Goal: Register for event/course

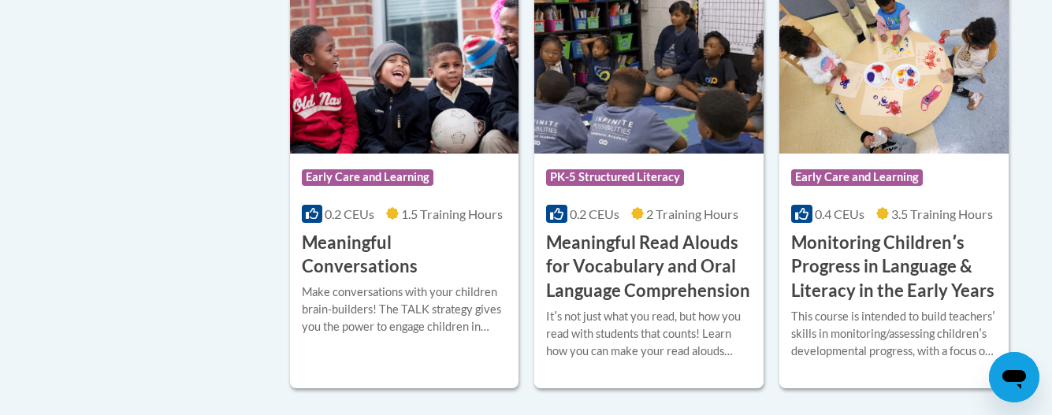
scroll to position [2489, 0]
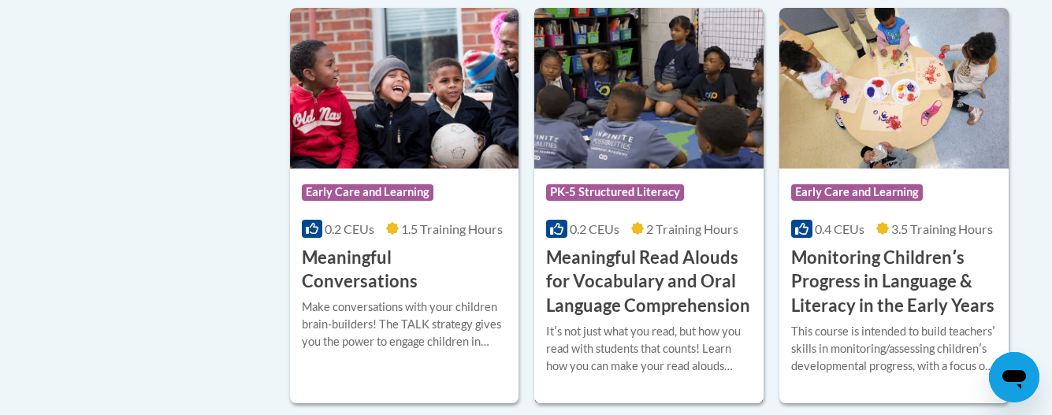
click at [655, 236] on span "2 Training Hours" at bounding box center [692, 228] width 92 height 15
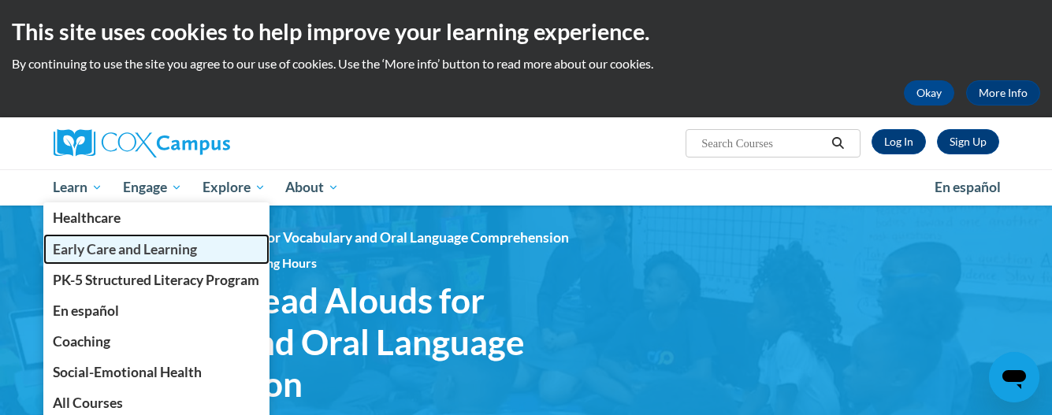
click at [78, 245] on span "Early Care and Learning" at bounding box center [125, 249] width 144 height 17
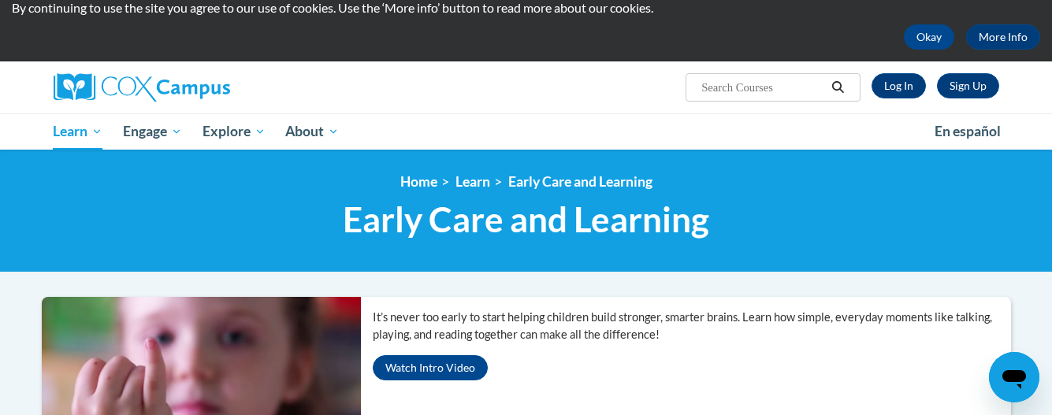
scroll to position [30, 0]
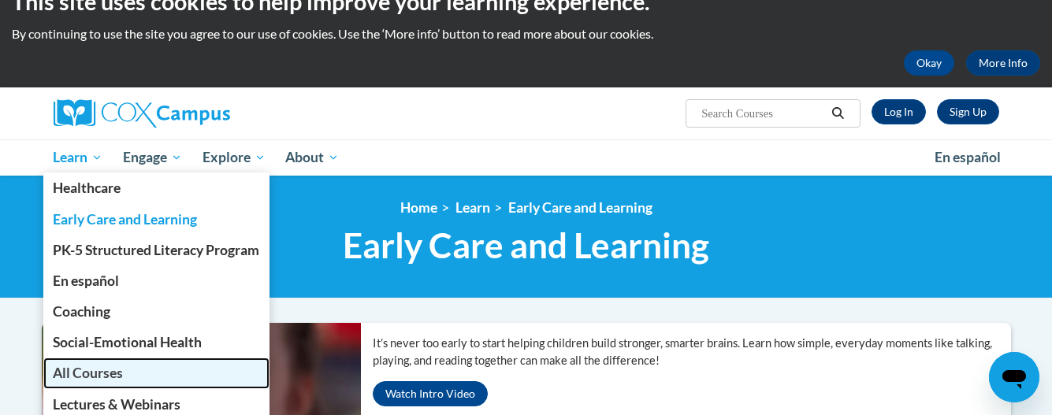
click at [78, 375] on span "All Courses" at bounding box center [88, 373] width 70 height 17
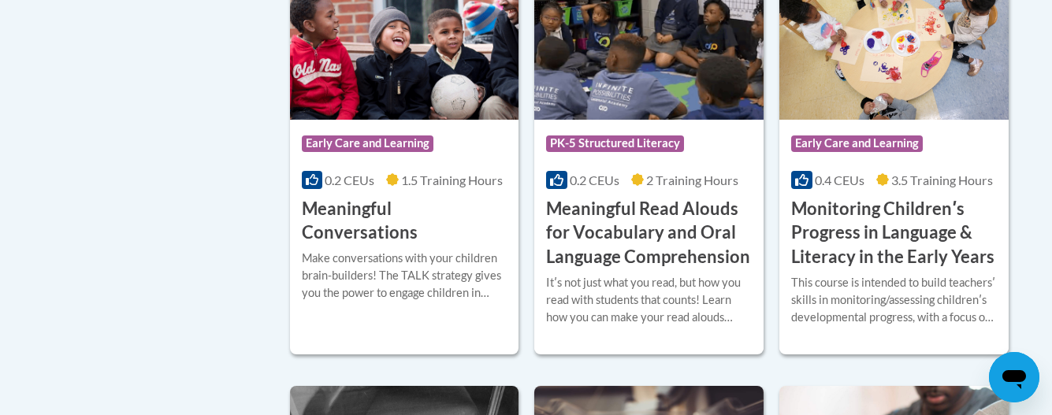
scroll to position [2552, 0]
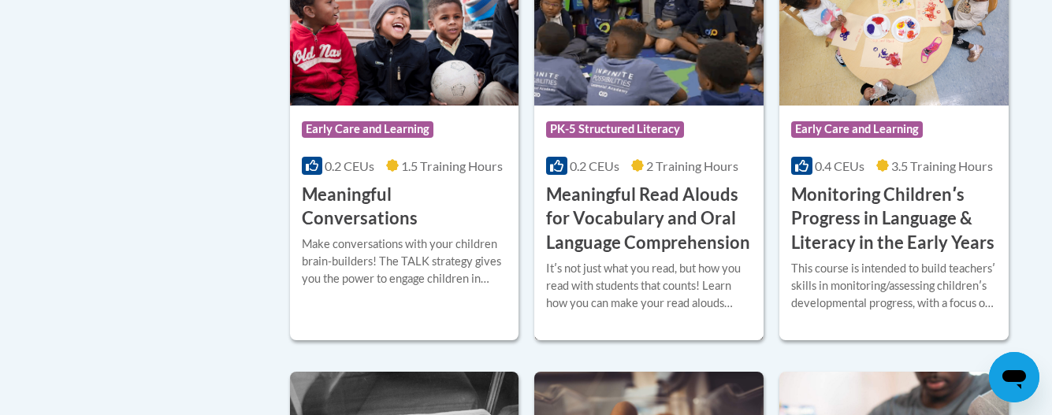
click at [693, 220] on h3 "Meaningful Read Alouds for Vocabulary and Oral Language Comprehension" at bounding box center [649, 219] width 206 height 72
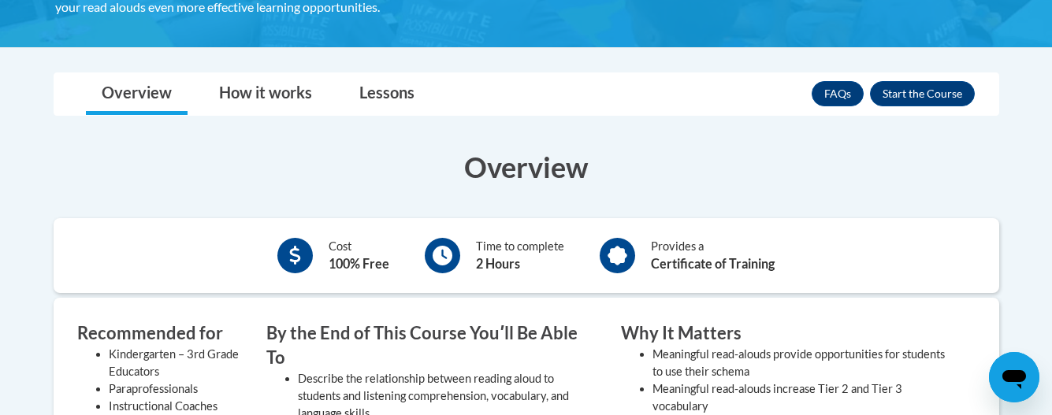
scroll to position [441, 0]
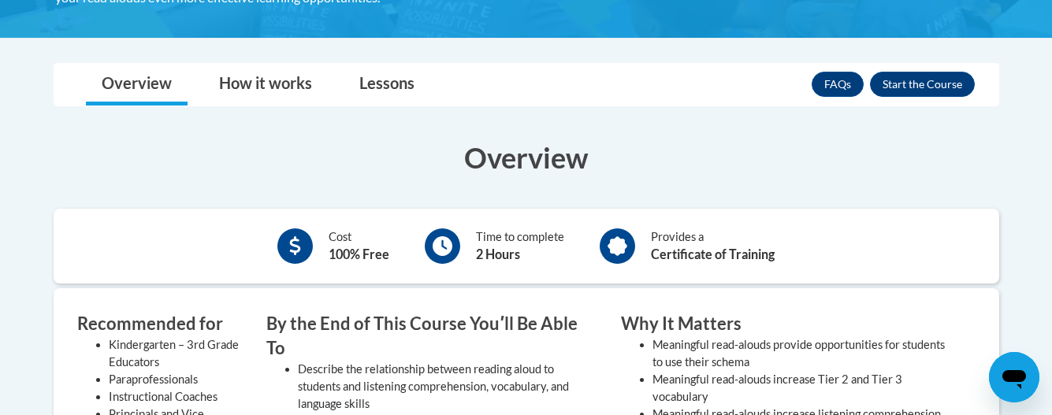
click at [95, 138] on h3 "Overview" at bounding box center [526, 157] width 945 height 39
click at [133, 84] on link "Overview" at bounding box center [137, 85] width 102 height 42
click at [135, 78] on link "Overview" at bounding box center [137, 85] width 102 height 42
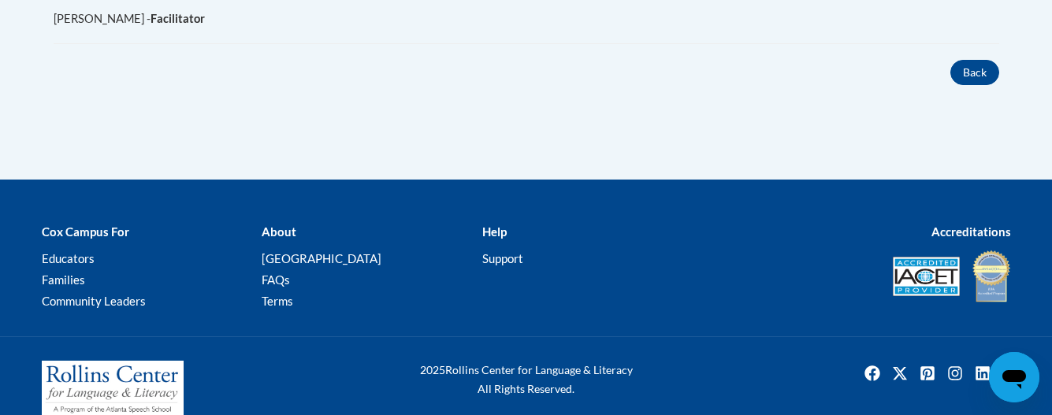
scroll to position [1145, 0]
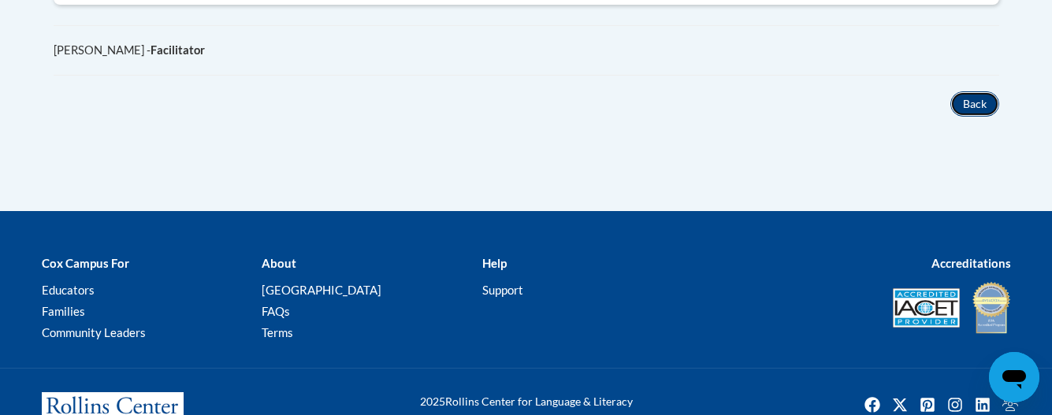
click at [978, 91] on button "Back" at bounding box center [974, 103] width 49 height 25
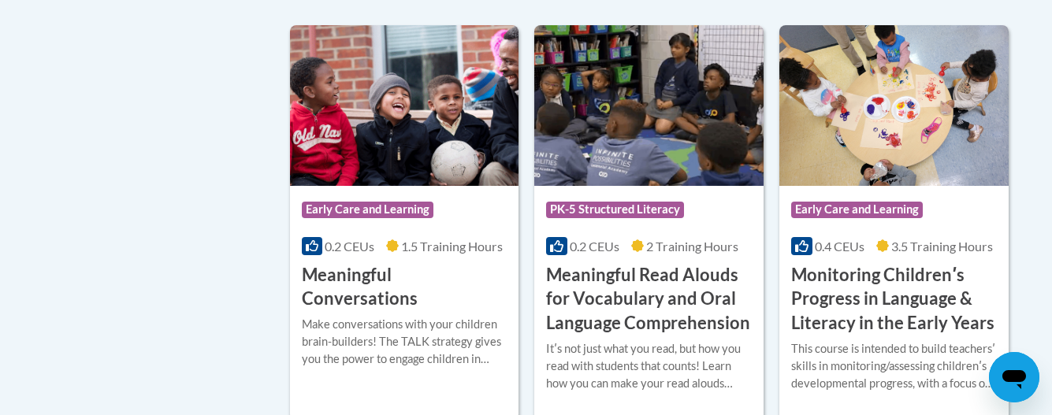
scroll to position [2495, 0]
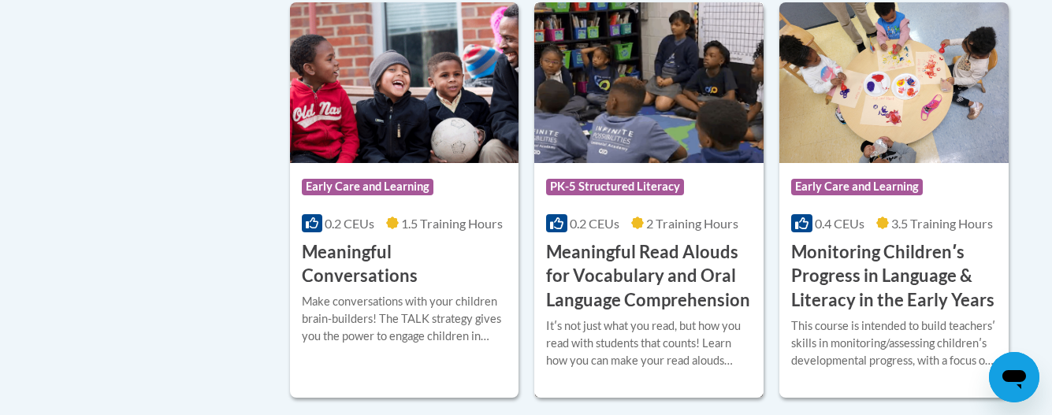
click at [644, 229] on icon at bounding box center [637, 223] width 13 height 13
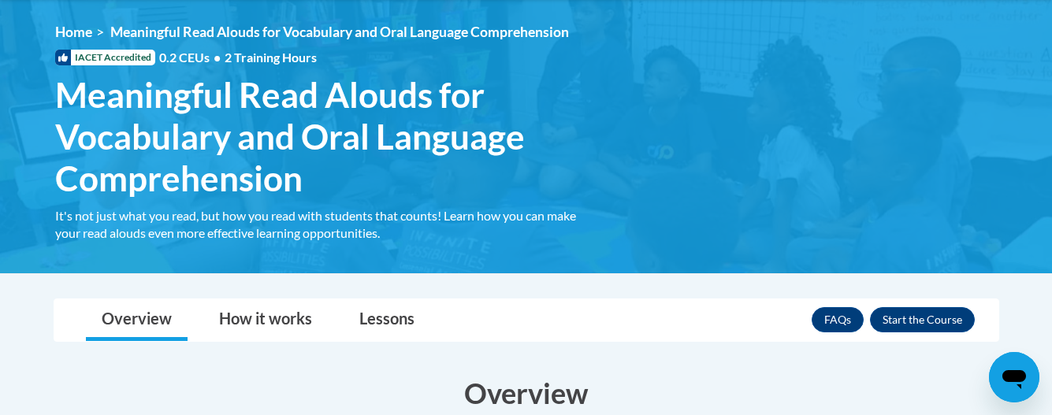
scroll to position [221, 0]
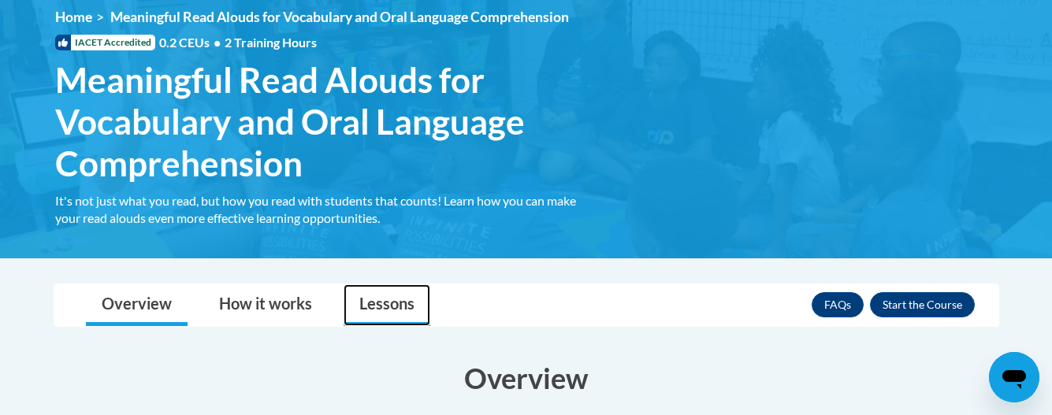
click at [379, 308] on link "Lessons" at bounding box center [386, 305] width 87 height 42
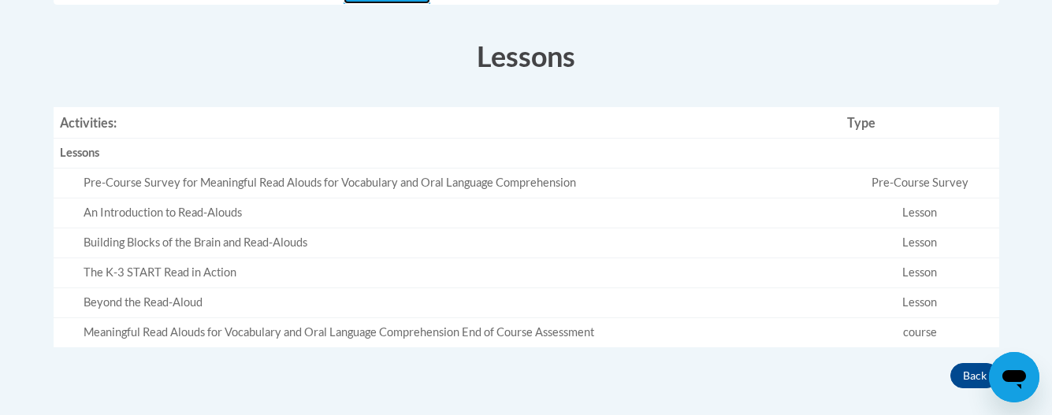
scroll to position [567, 0]
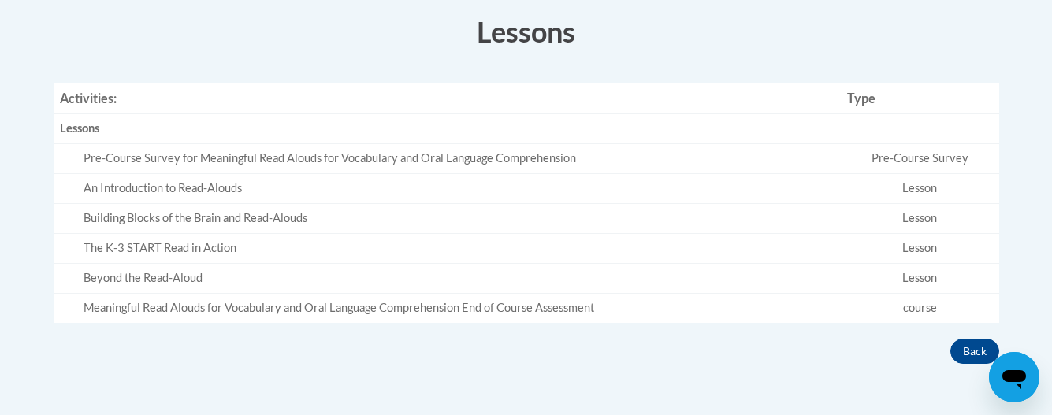
click at [903, 158] on td "Pre-Course Survey" at bounding box center [919, 159] width 158 height 30
click at [644, 49] on h3 "Lessons" at bounding box center [526, 31] width 945 height 39
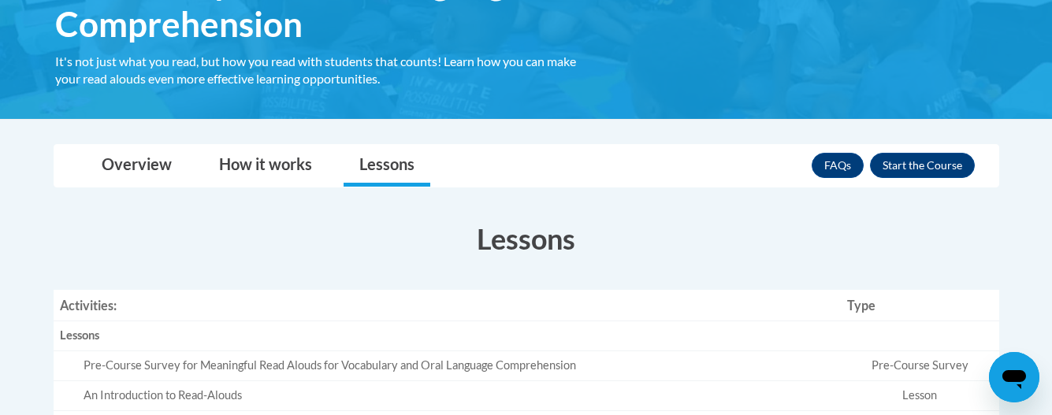
scroll to position [347, 0]
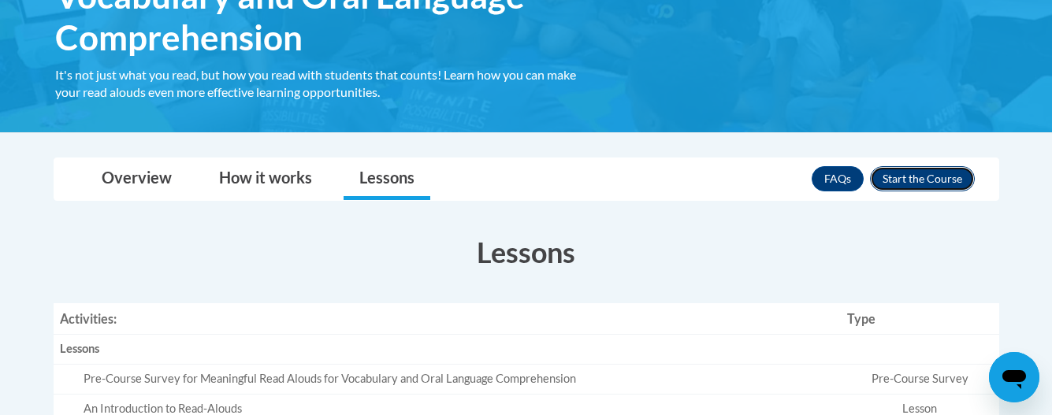
click at [922, 177] on button "Enroll" at bounding box center [922, 178] width 105 height 25
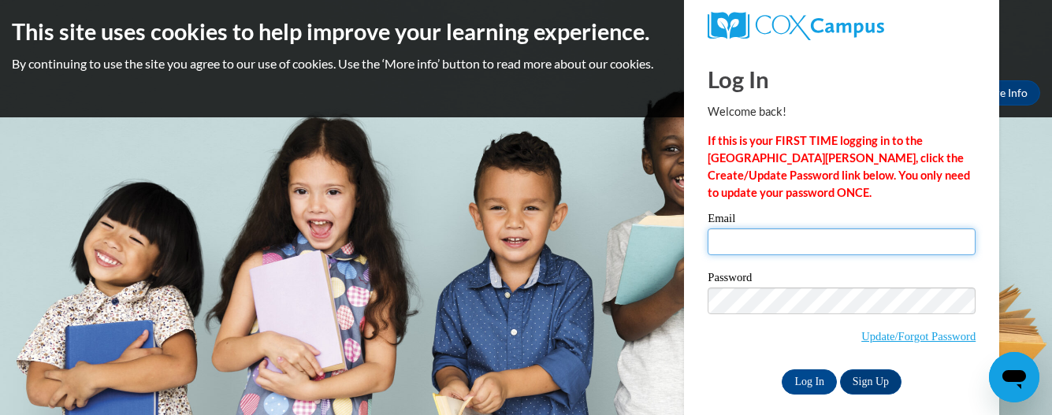
click at [722, 242] on input "Email" at bounding box center [841, 241] width 268 height 27
type input "[EMAIL_ADDRESS][DOMAIN_NAME]"
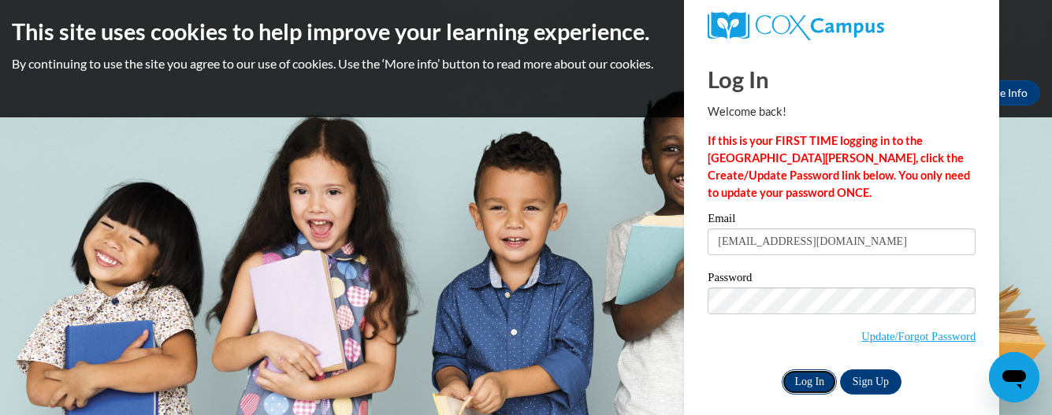
click at [800, 380] on input "Log In" at bounding box center [808, 381] width 55 height 25
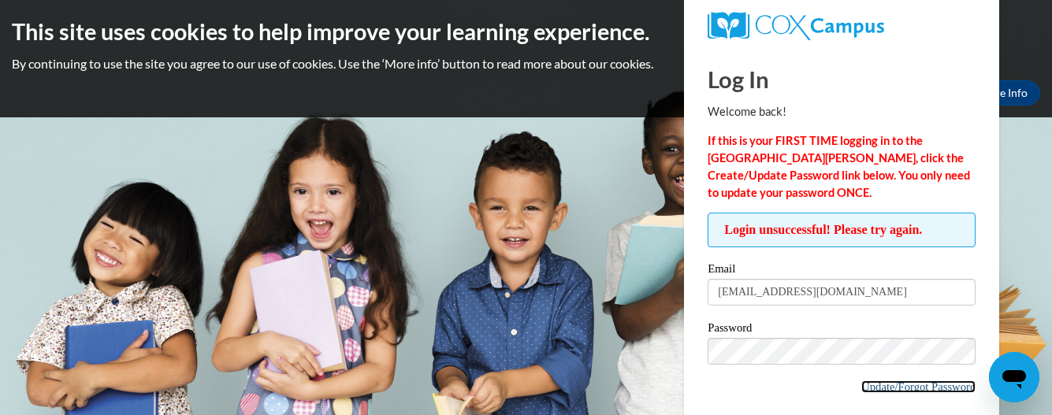
click at [906, 386] on link "Update/Forgot Password" at bounding box center [918, 386] width 114 height 13
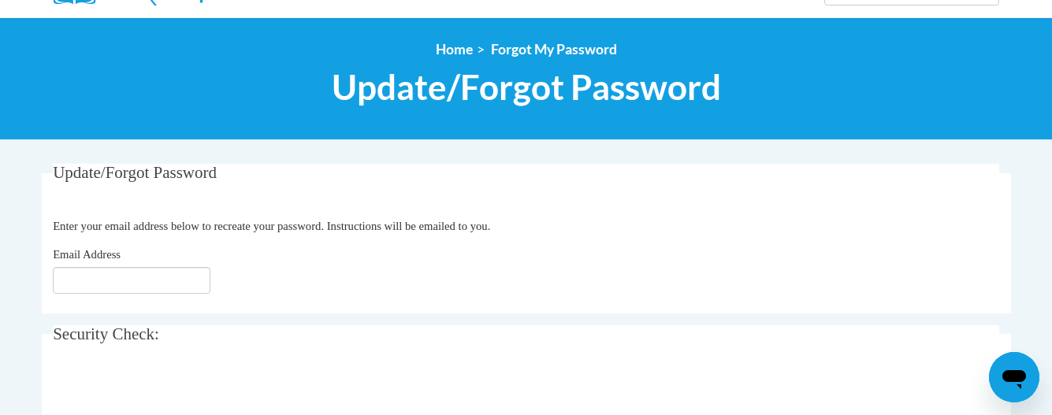
scroll to position [158, 0]
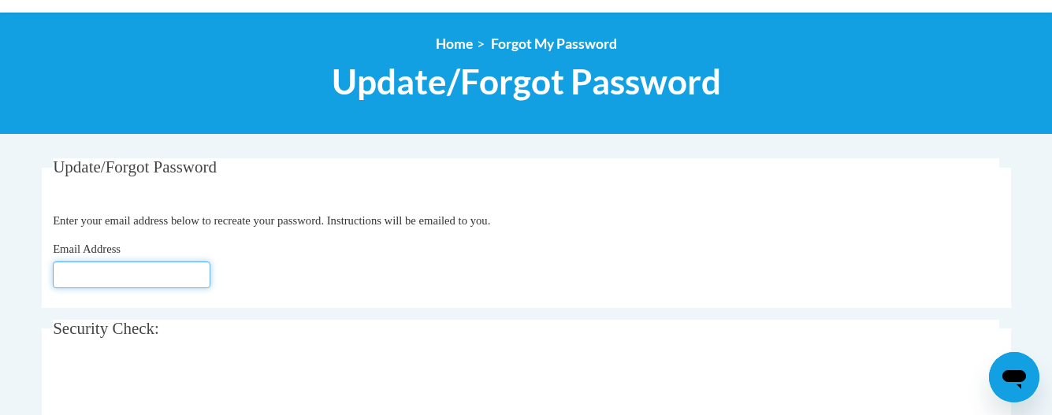
click at [70, 276] on input "Email Address" at bounding box center [132, 275] width 158 height 27
type input "[EMAIL_ADDRESS][DOMAIN_NAME]"
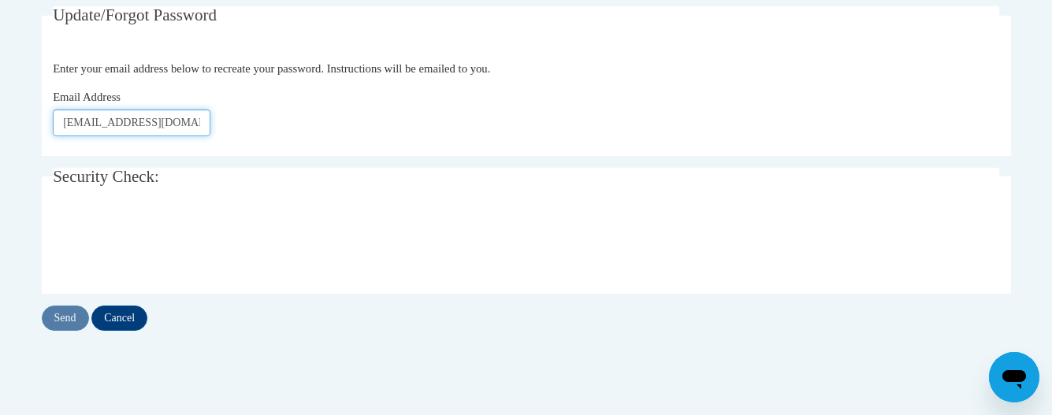
scroll to position [315, 0]
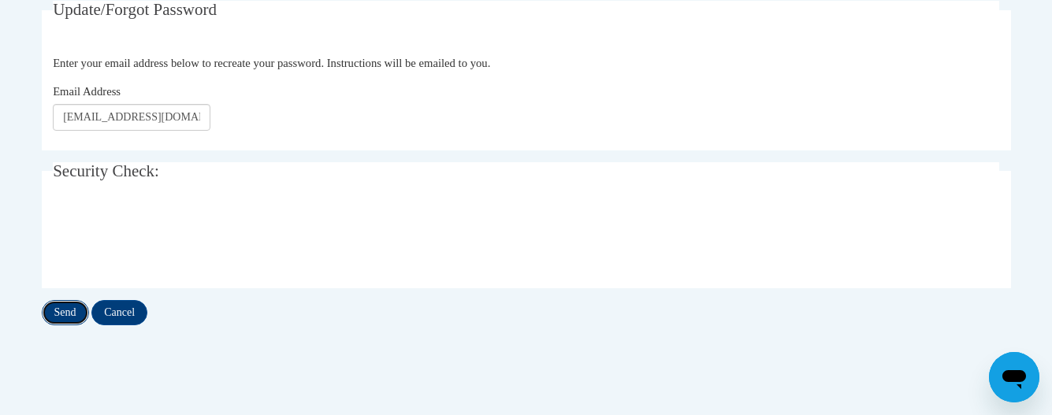
click at [72, 315] on input "Send" at bounding box center [65, 312] width 47 height 25
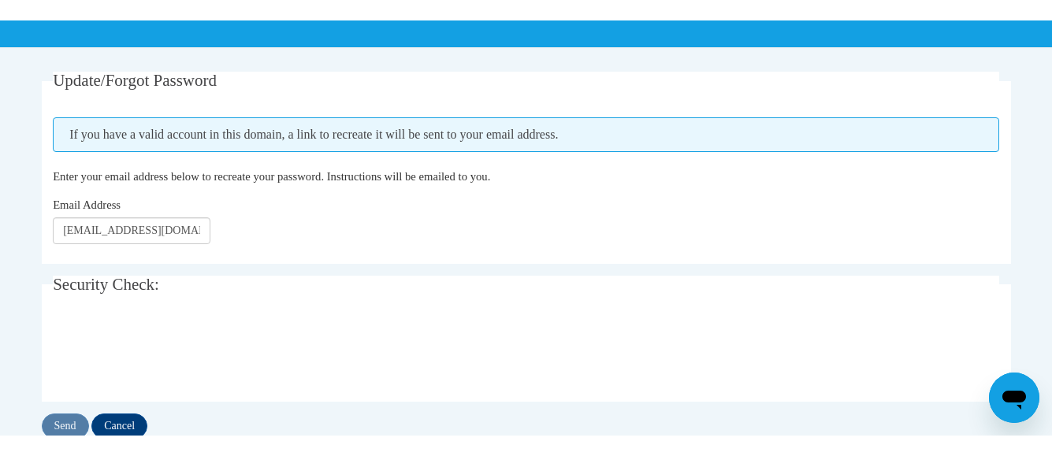
scroll to position [284, 0]
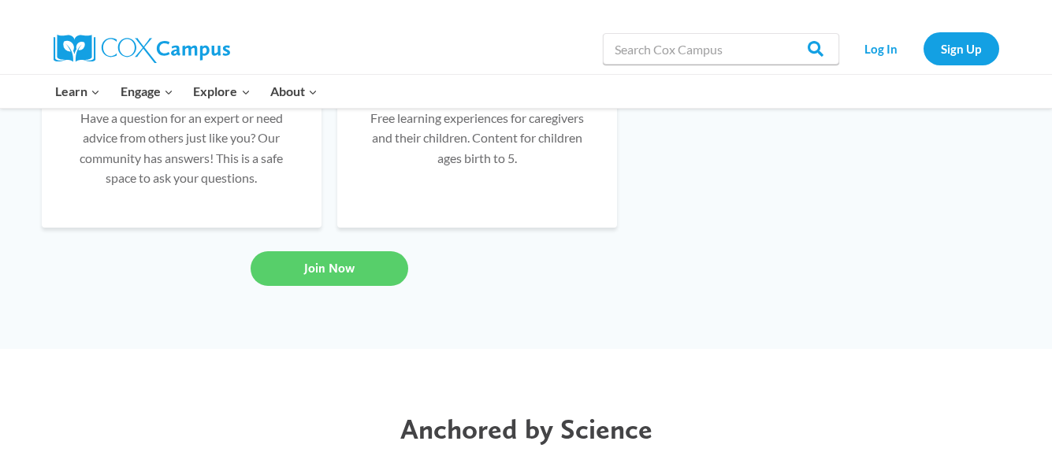
scroll to position [1322, 0]
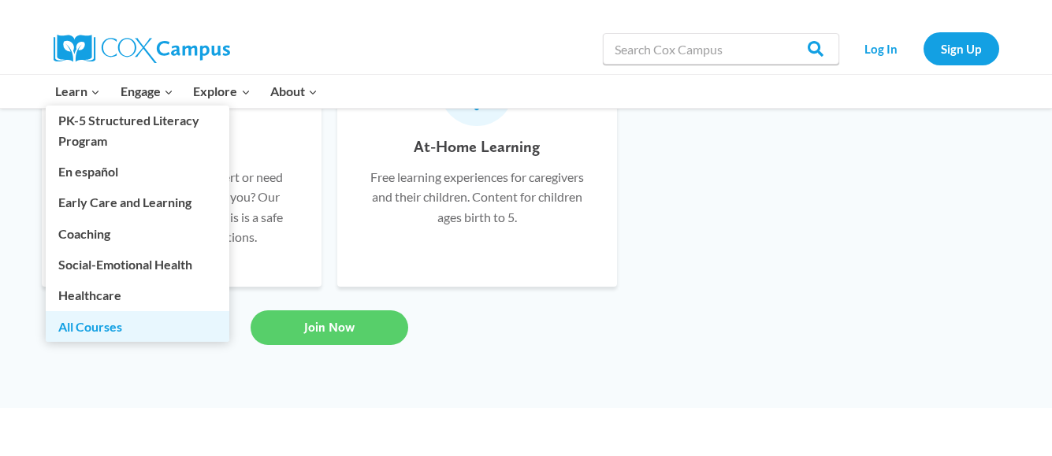
click at [93, 327] on link "All Courses" at bounding box center [138, 326] width 184 height 30
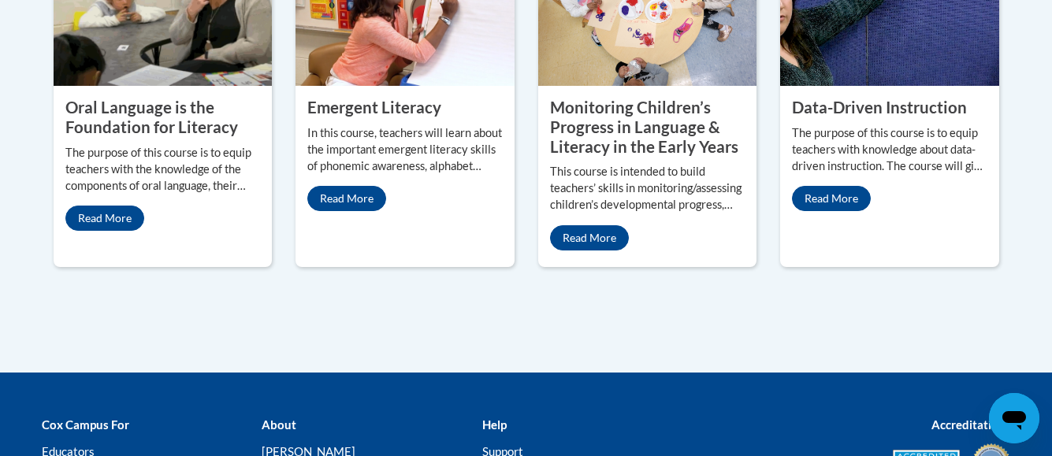
scroll to position [914, 0]
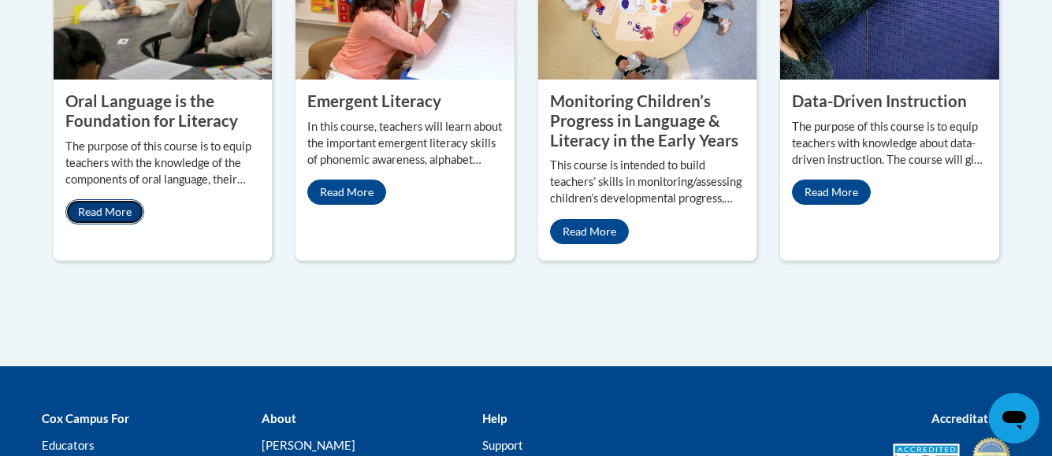
click at [114, 199] on link "Read More" at bounding box center [104, 211] width 79 height 25
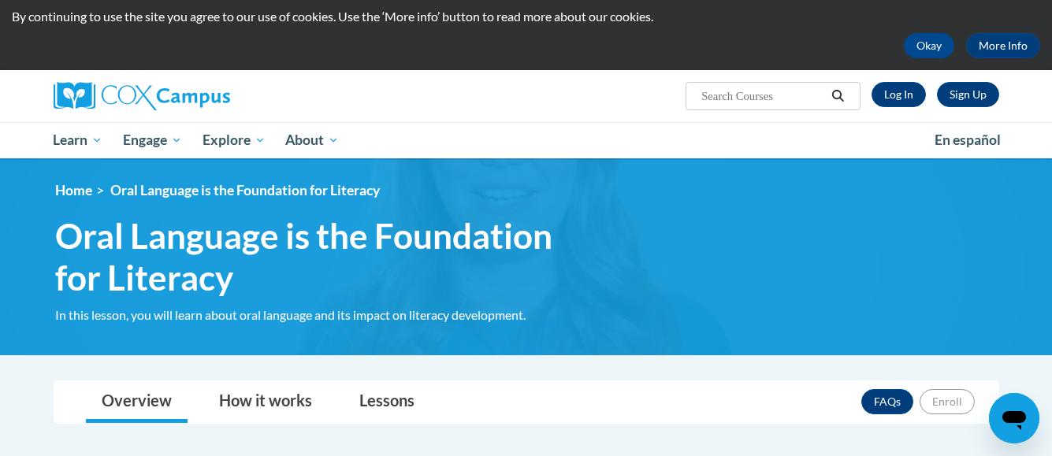
scroll to position [32, 0]
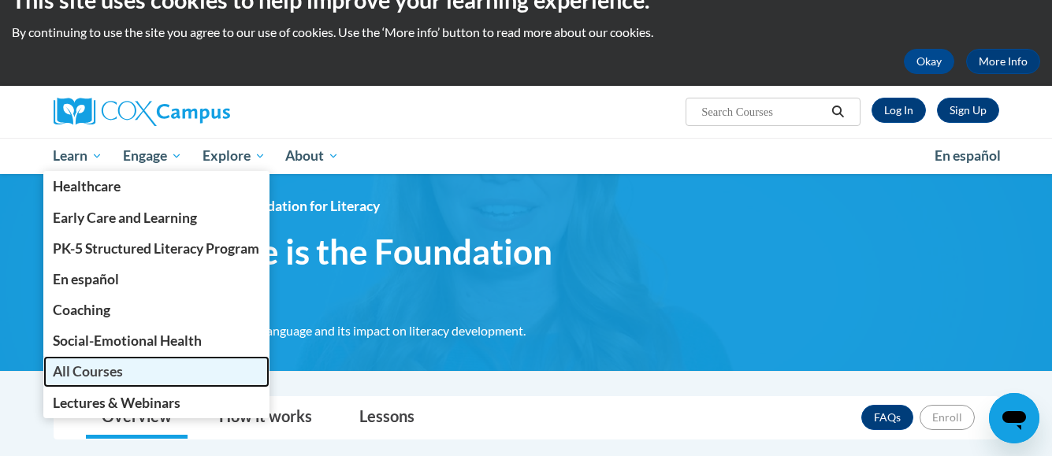
click at [76, 369] on span "All Courses" at bounding box center [88, 371] width 70 height 17
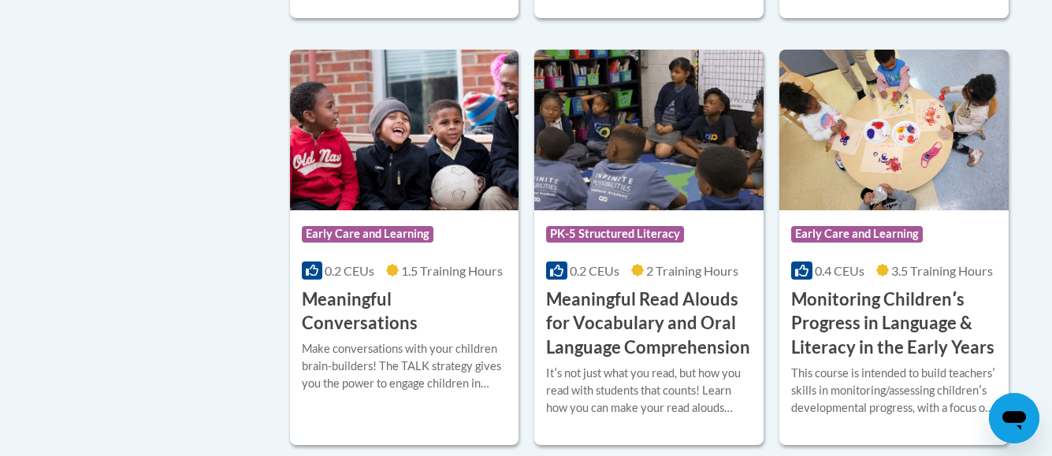
scroll to position [2458, 0]
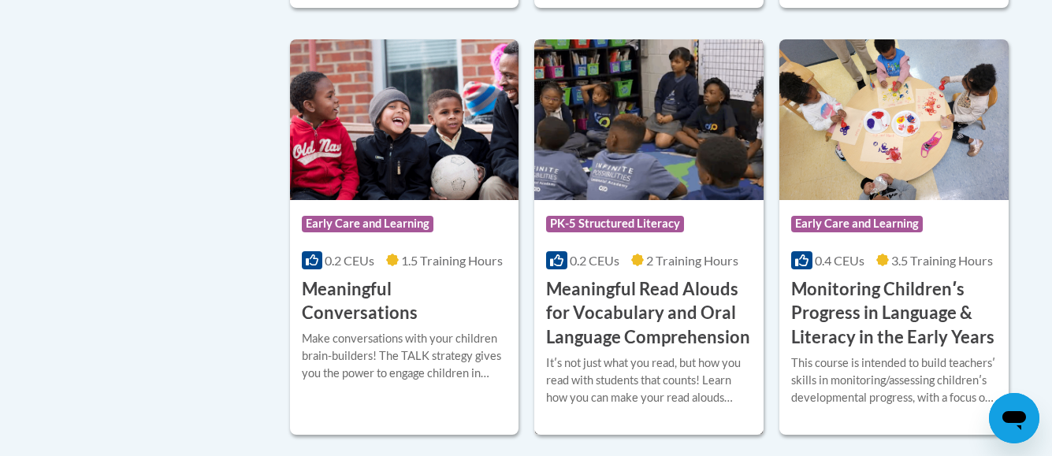
click at [622, 318] on h3 "Meaningful Read Alouds for Vocabulary and Oral Language Comprehension" at bounding box center [649, 313] width 206 height 72
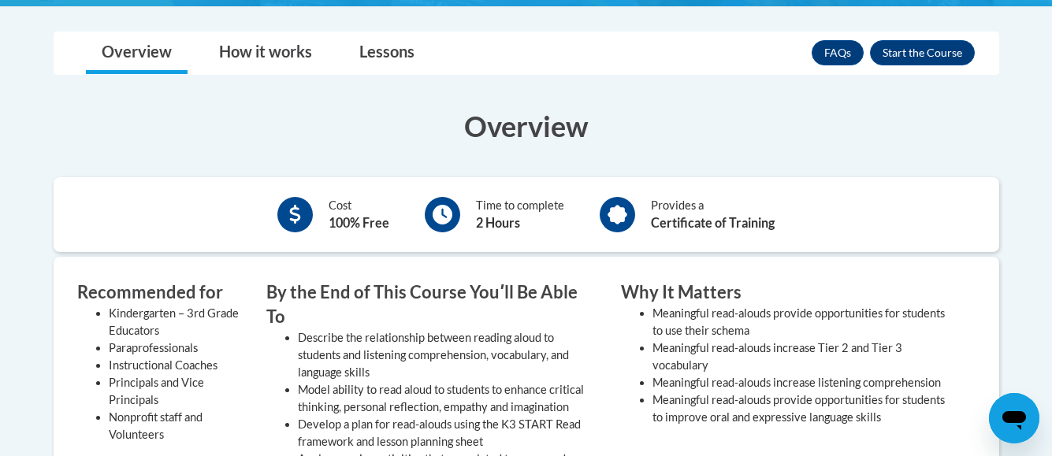
scroll to position [441, 0]
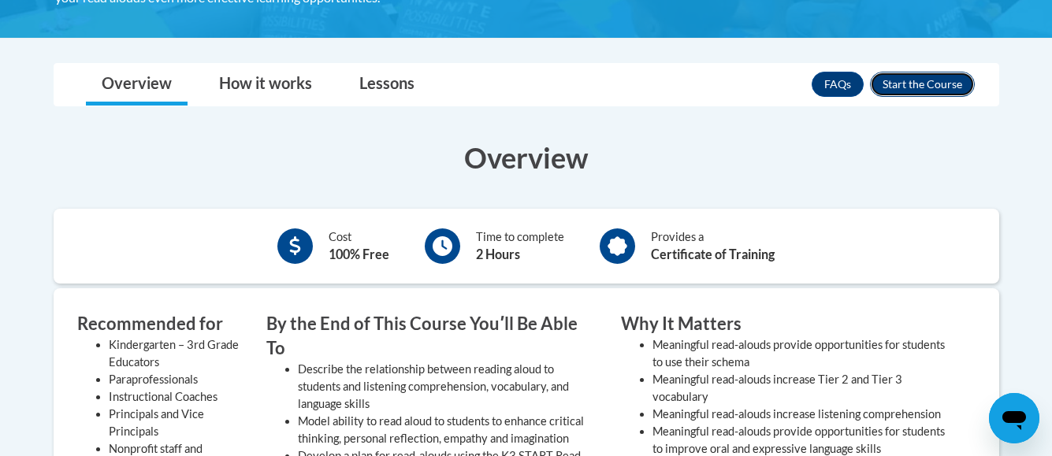
click at [917, 85] on button "Enroll" at bounding box center [922, 84] width 105 height 25
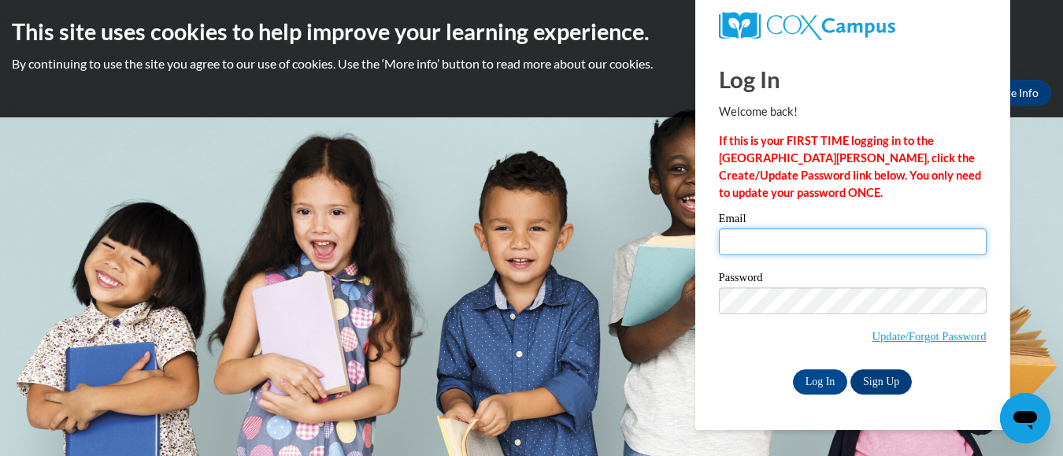
click at [742, 243] on input "Email" at bounding box center [853, 241] width 268 height 27
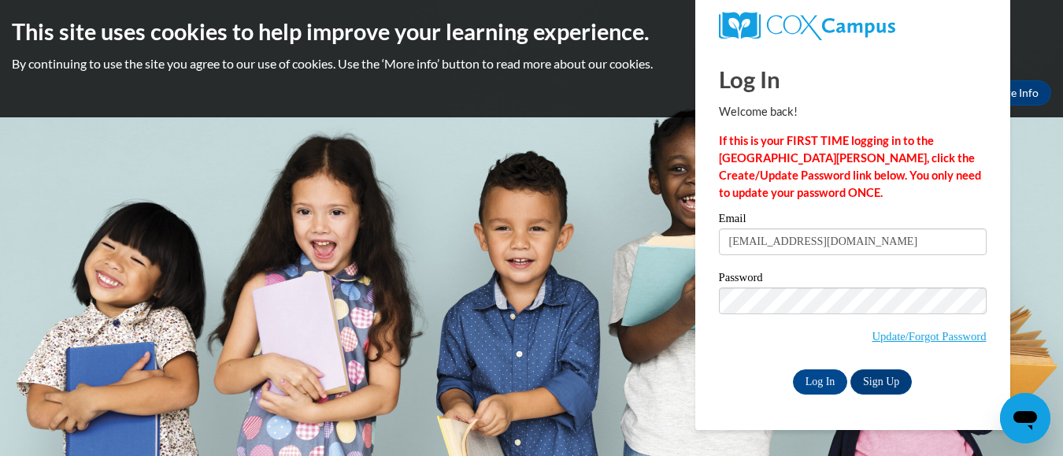
type input "annierivers2836@gmail.com"
click at [952, 30] on link at bounding box center [853, 26] width 268 height 28
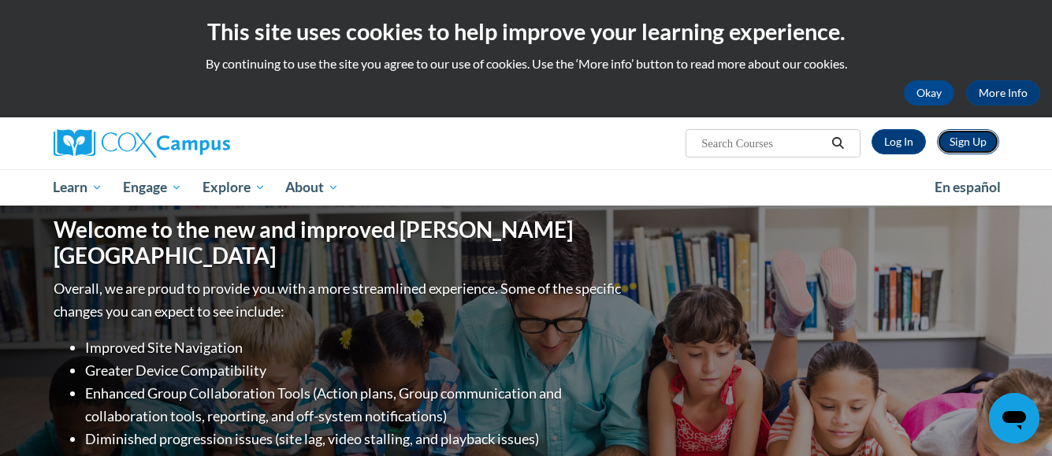
click at [966, 140] on link "Sign Up" at bounding box center [968, 141] width 62 height 25
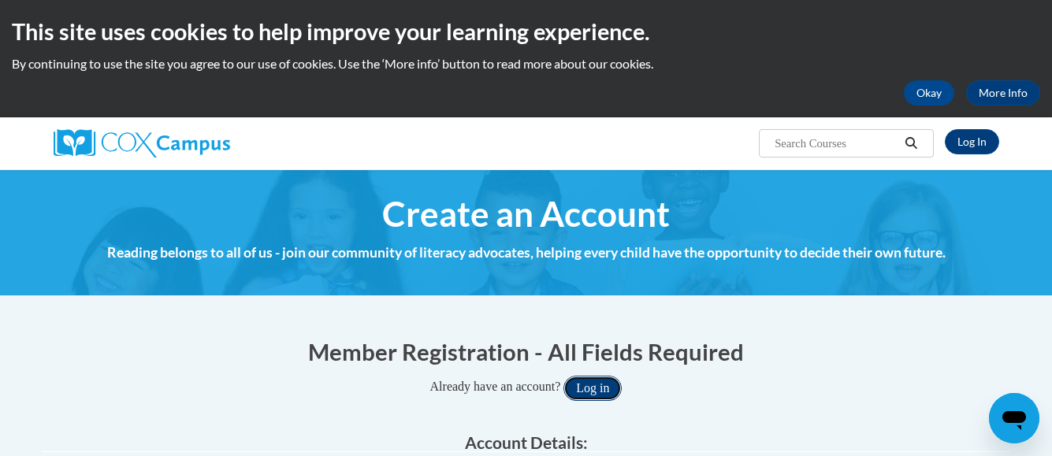
click at [603, 391] on button "Log in" at bounding box center [592, 388] width 58 height 25
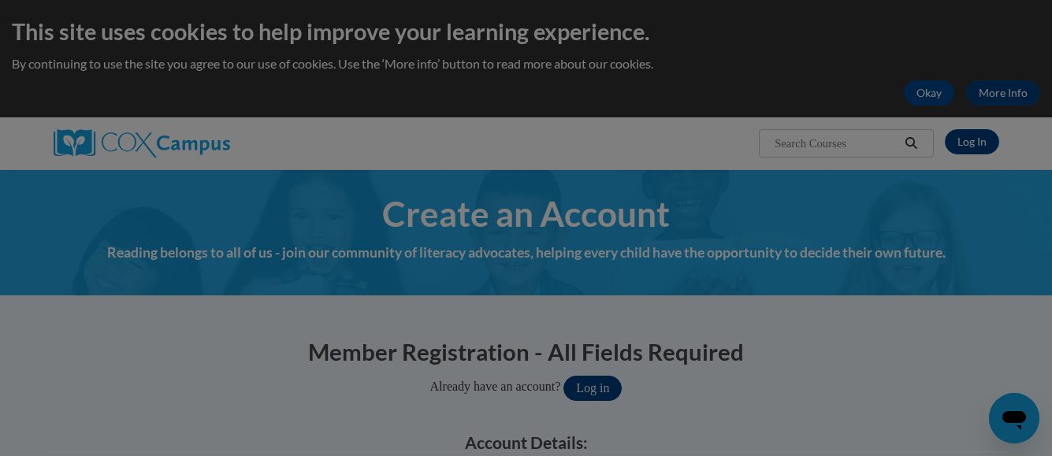
scroll to position [102, 0]
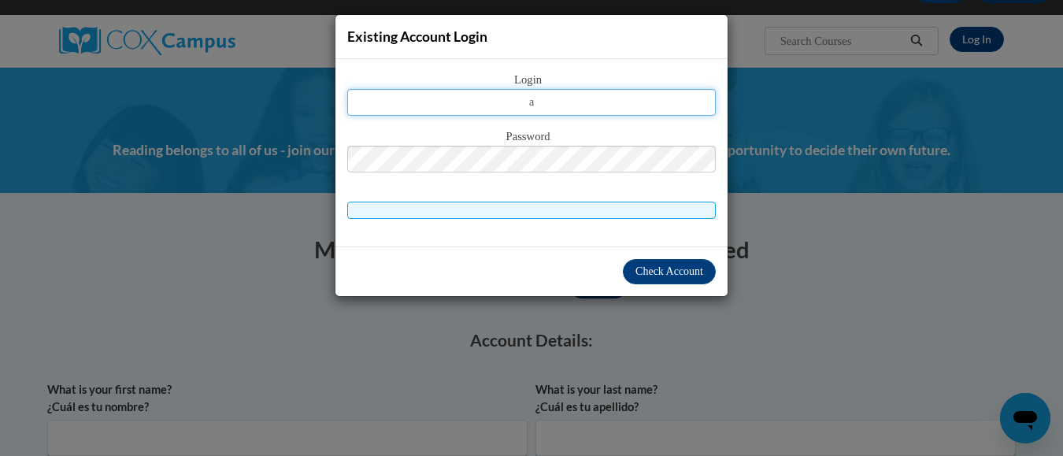
type input "annierivers2836@gmail.com"
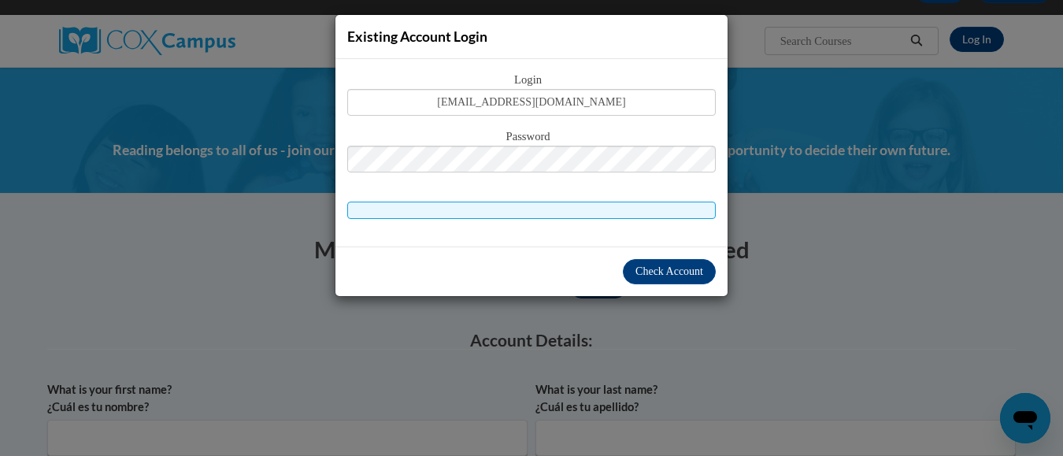
click at [853, 199] on div "Existing Account Login Login annierivers2836@gmail.com Password Check Account" at bounding box center [531, 228] width 1063 height 456
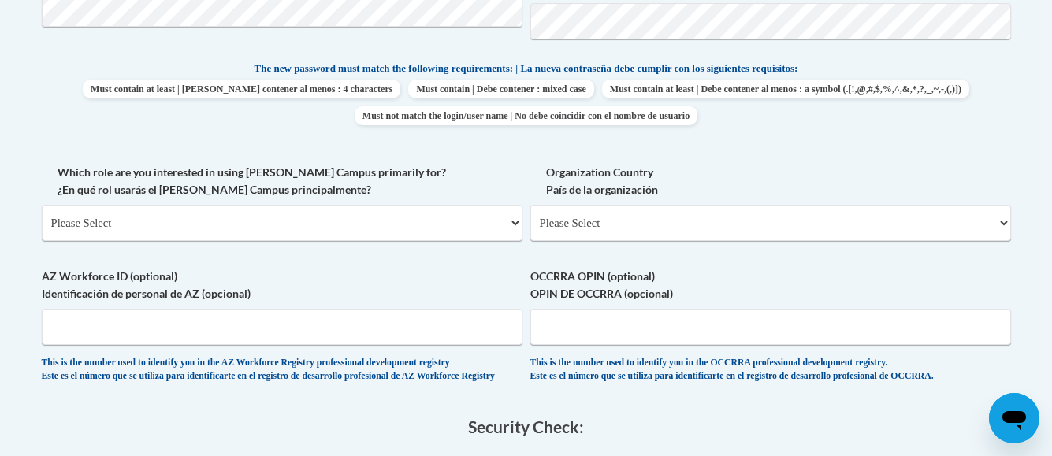
scroll to position [764, 0]
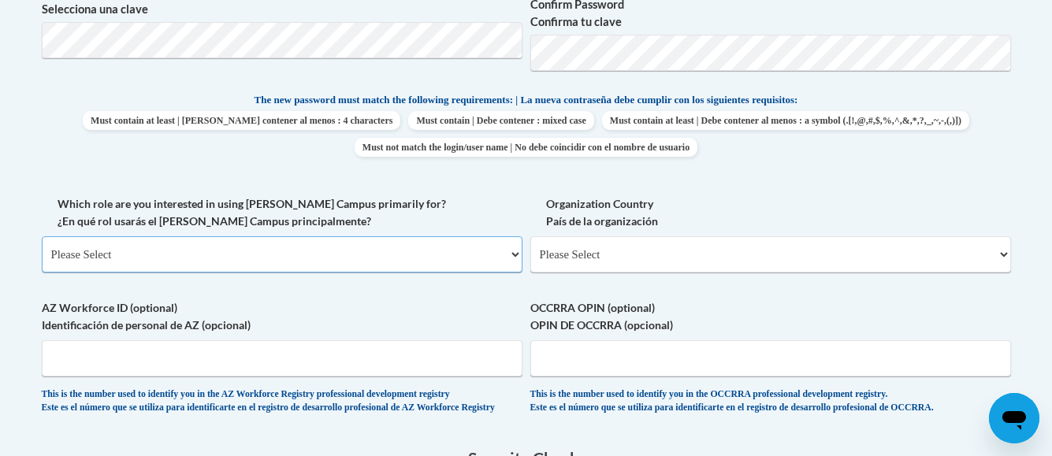
click at [131, 256] on select "Please Select College/University | Colegio/Universidad Community/Nonprofit Part…" at bounding box center [282, 254] width 480 height 36
select select "fbf2d438-af2f-41f8-98f1-81c410e29de3"
click at [42, 236] on select "Please Select College/University | Colegio/Universidad Community/Nonprofit Part…" at bounding box center [282, 254] width 480 height 36
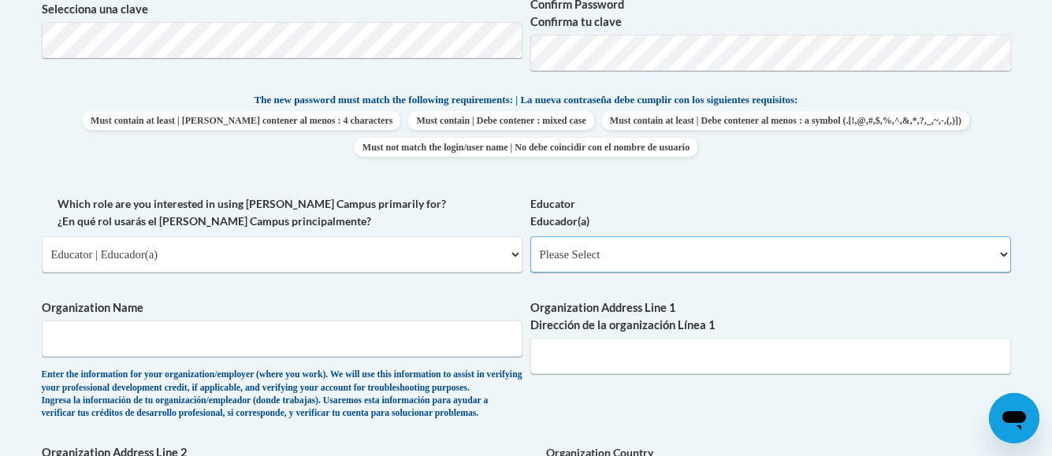
click at [592, 249] on select "Please Select Early Learning/Daycare Teacher/Family Home Care Provider | Maestr…" at bounding box center [770, 254] width 480 height 36
select select "11a86997-7122-4e2e-80c7-11975180ece4"
click at [530, 236] on select "Please Select Early Learning/Daycare Teacher/Family Home Care Provider | Maestr…" at bounding box center [770, 254] width 480 height 36
click at [202, 344] on input "Organization Name" at bounding box center [282, 339] width 480 height 36
type input "ymac"
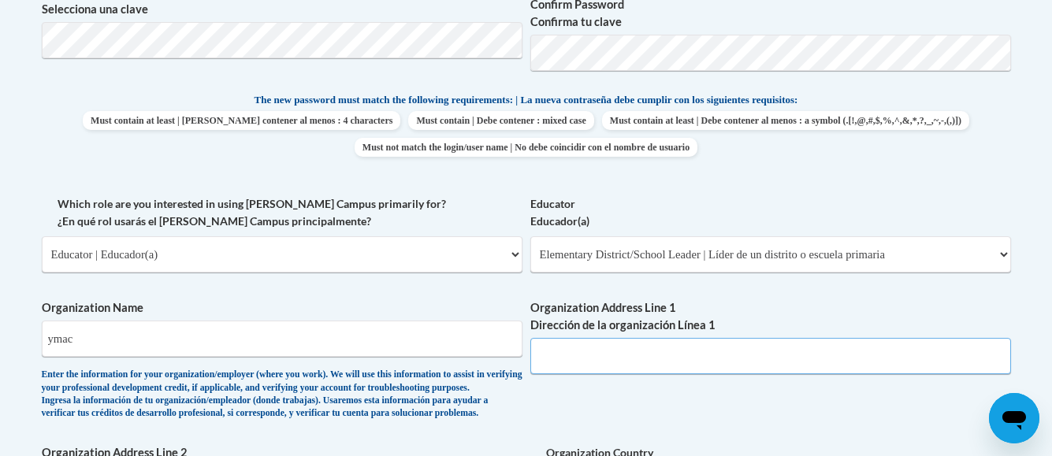
click at [602, 353] on input "Organization Address Line 1 Dirección de la organización Línea 1" at bounding box center [770, 356] width 480 height 36
type input "6400 habersham street"
click at [79, 342] on input "ymac" at bounding box center [282, 339] width 480 height 36
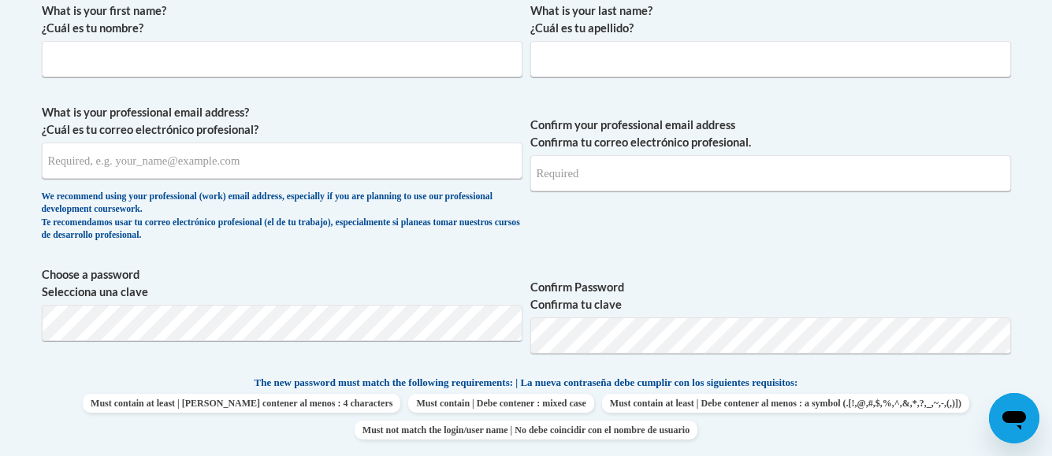
scroll to position [480, 0]
type input "ymca"
click at [573, 299] on label "Confirm Password Confirma tu clave" at bounding box center [770, 297] width 480 height 35
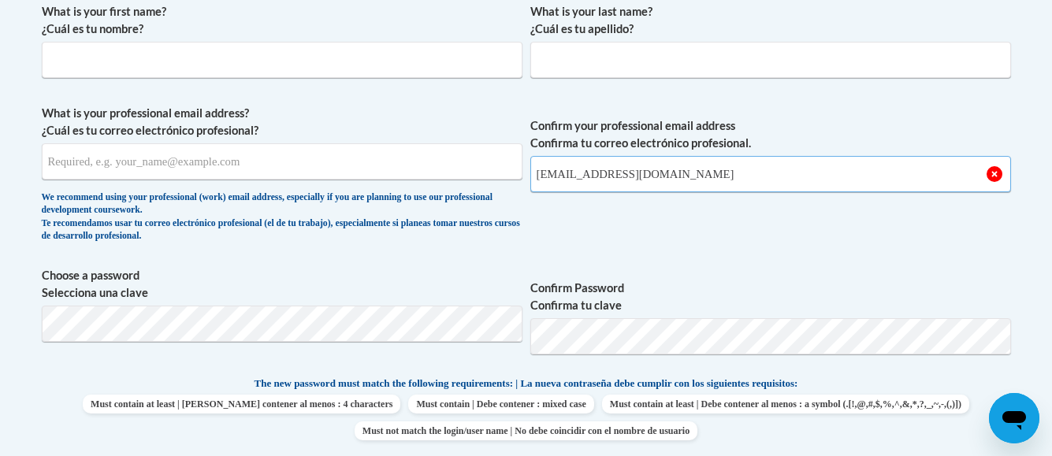
click at [690, 176] on input "annierivers2836@gmail.com" at bounding box center [770, 174] width 480 height 36
type input "a"
click at [183, 154] on input "What is your professional email address? ¿Cuál es tu correo electrónico profesi…" at bounding box center [282, 161] width 480 height 36
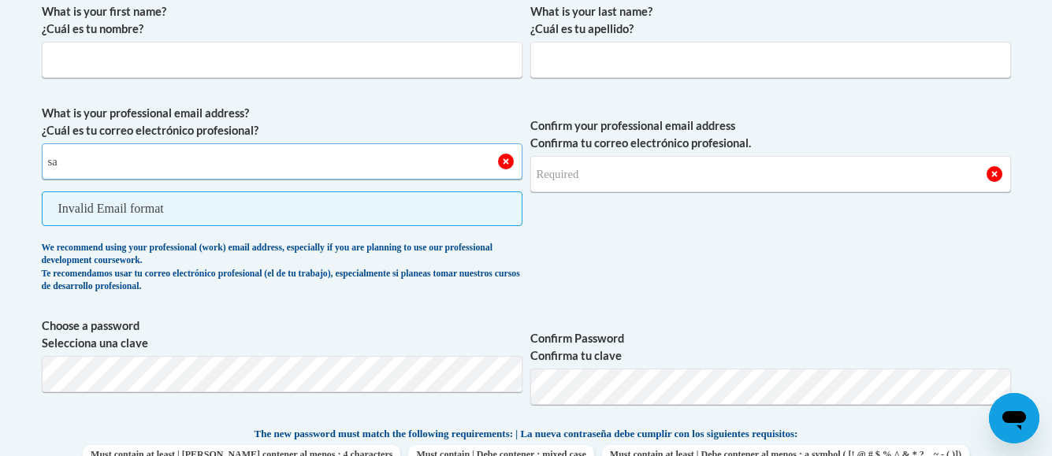
type input "s"
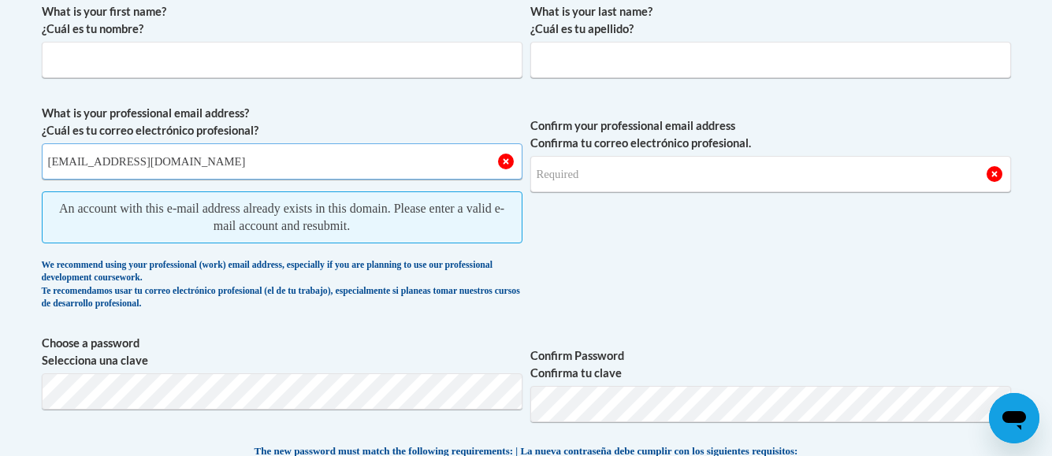
drag, startPoint x: 512, startPoint y: 165, endPoint x: 510, endPoint y: 150, distance: 15.2
click at [510, 150] on input "annierivers2836@gmail.com" at bounding box center [282, 161] width 480 height 36
click at [602, 255] on span "Confirm your professional email address Confirma tu correo electrónico profesio…" at bounding box center [770, 211] width 480 height 213
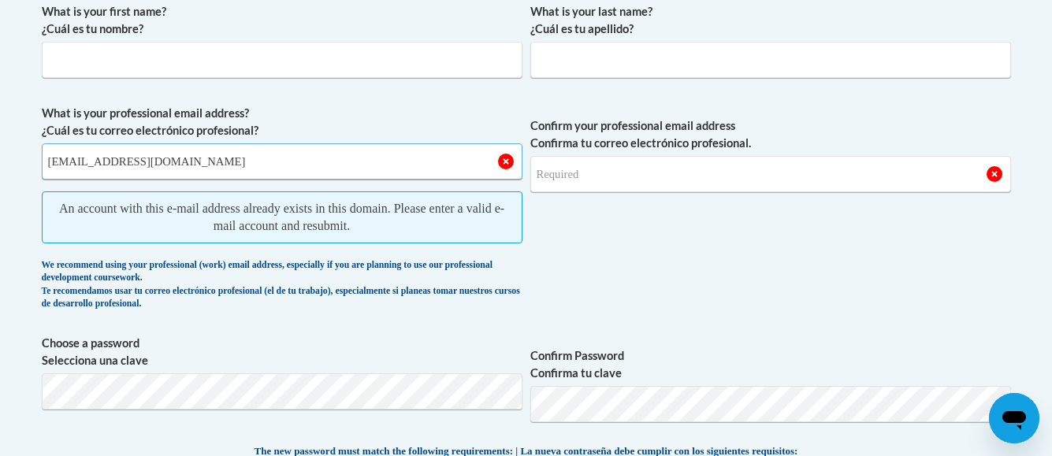
click at [198, 163] on input "annierivers2836@gmail.com" at bounding box center [282, 161] width 480 height 36
type input "a"
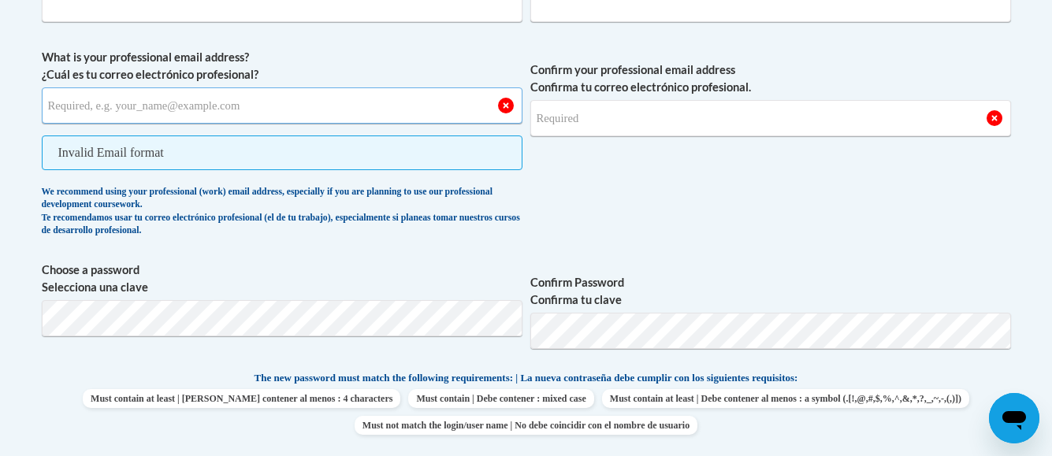
scroll to position [544, 0]
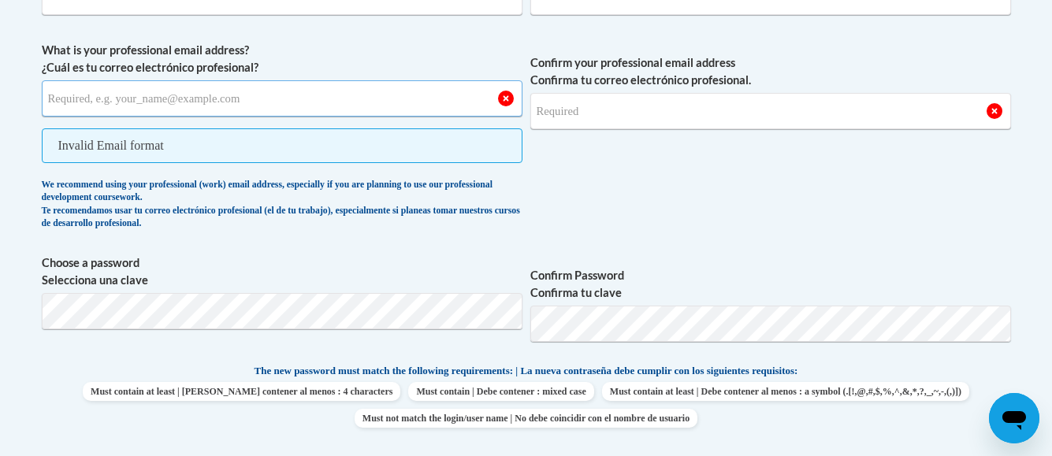
click at [65, 95] on input "What is your professional email address? ¿Cuál es tu correo electrónico profesi…" at bounding box center [282, 98] width 480 height 36
type input "ymcaofcoastalga.org"
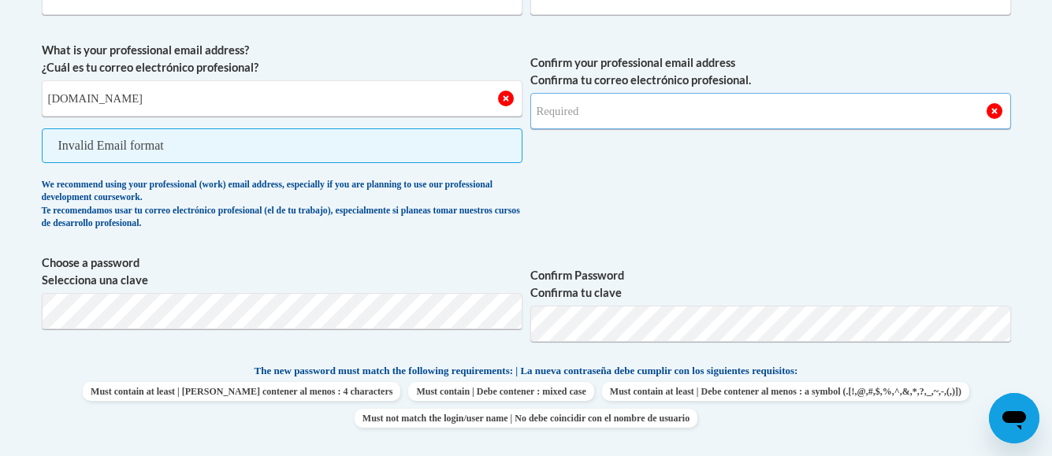
click at [582, 108] on input "Confirm your professional email address Confirma tu correo electrónico profesio…" at bounding box center [770, 111] width 480 height 36
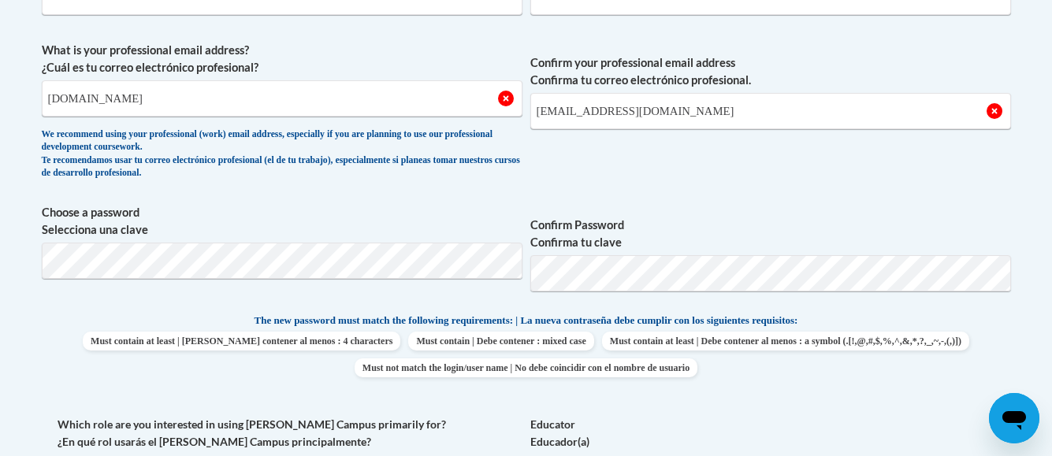
click at [681, 110] on input "annierivers2836@gmail.com" at bounding box center [770, 111] width 480 height 36
type input "a"
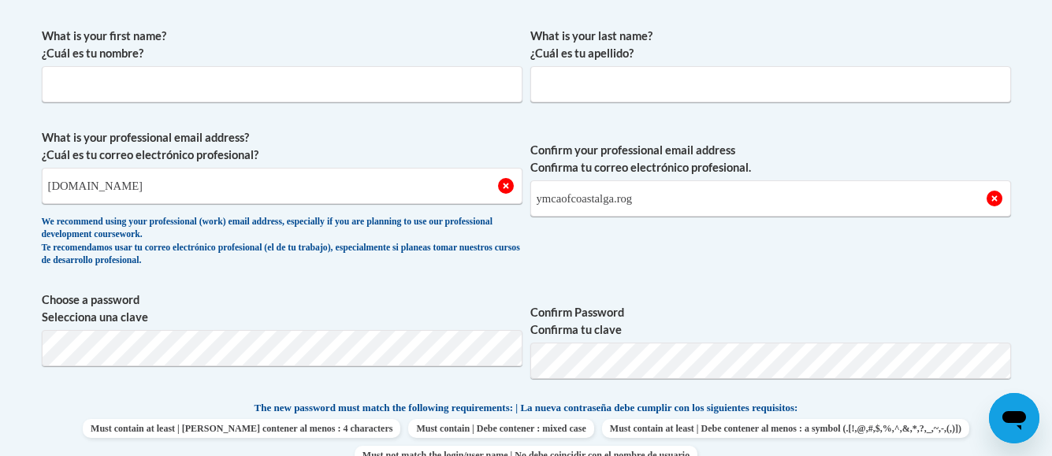
scroll to position [449, 0]
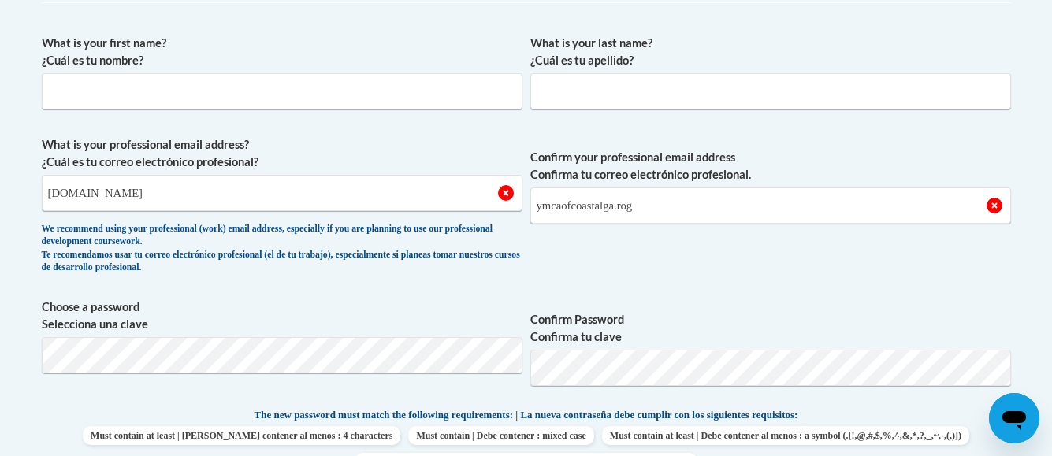
type input "ymcaofcoastalga.rog"
click at [63, 86] on input "What is your first name? ¿Cuál es tu nombre?" at bounding box center [282, 91] width 480 height 36
type input "Jean"
click at [543, 90] on input "What is your last name? ¿Cuál es tu apellido?" at bounding box center [770, 91] width 480 height 36
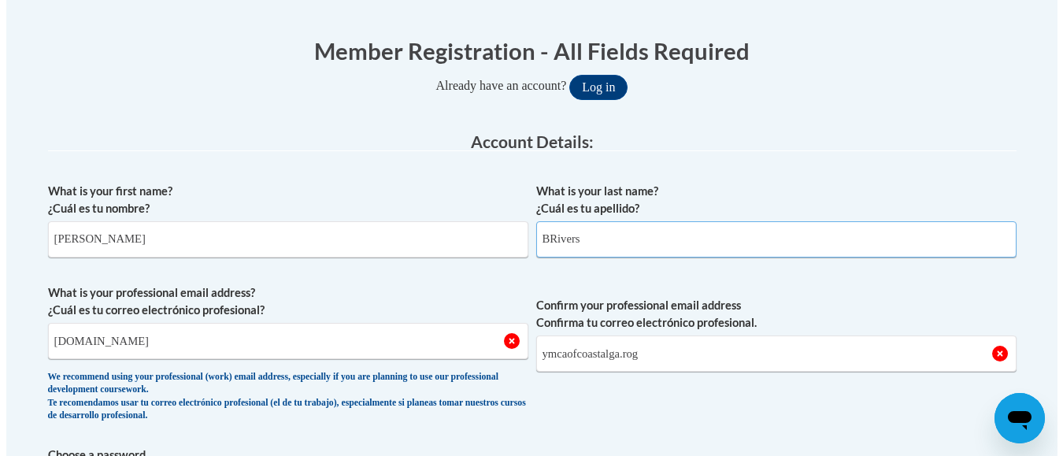
scroll to position [291, 0]
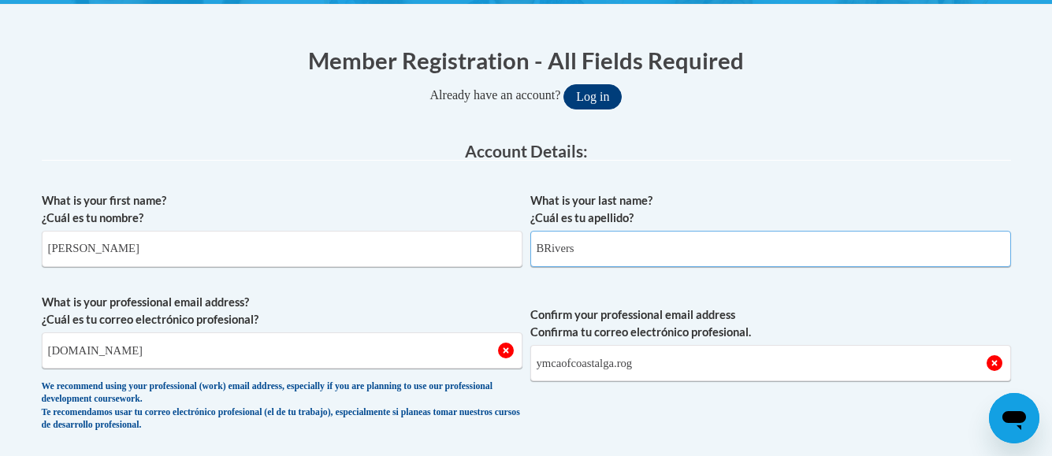
type input "BRivers"
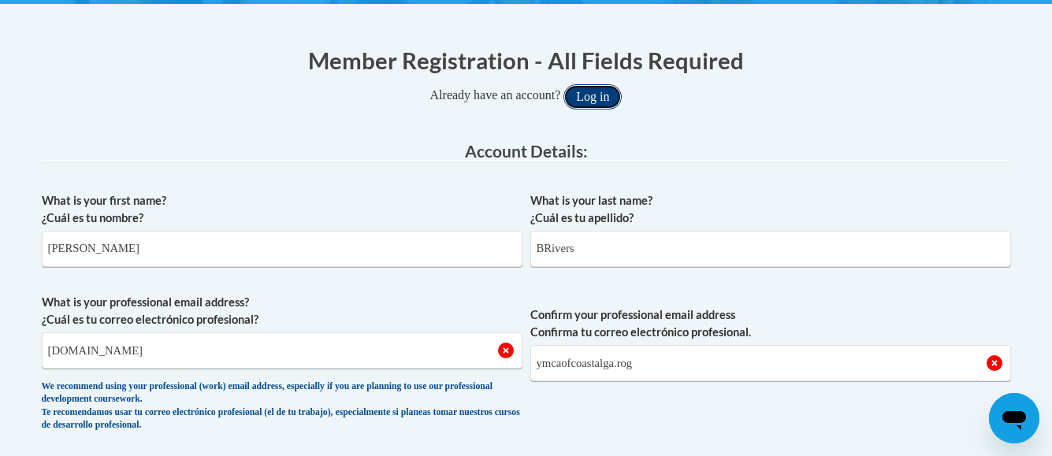
click at [600, 98] on button "Log in" at bounding box center [592, 96] width 58 height 25
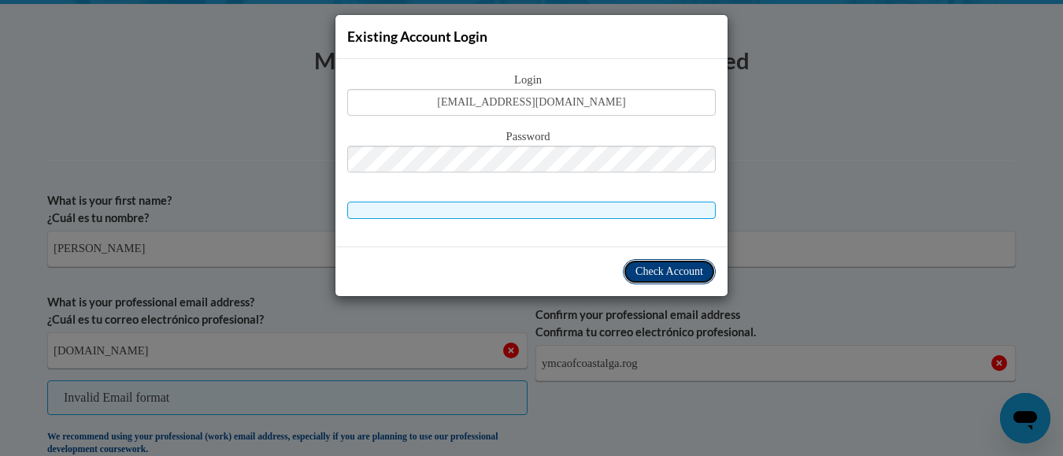
click at [667, 274] on span "Check Account" at bounding box center [670, 271] width 68 height 12
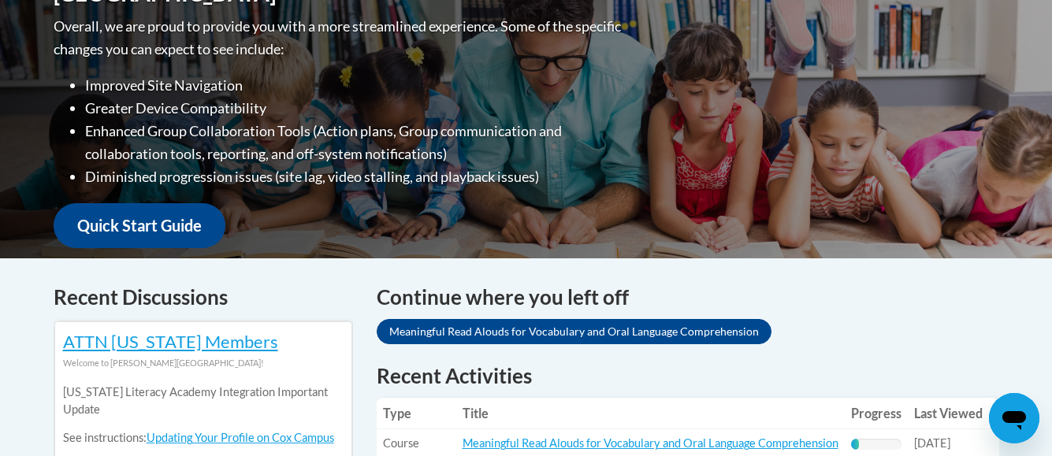
scroll to position [441, 0]
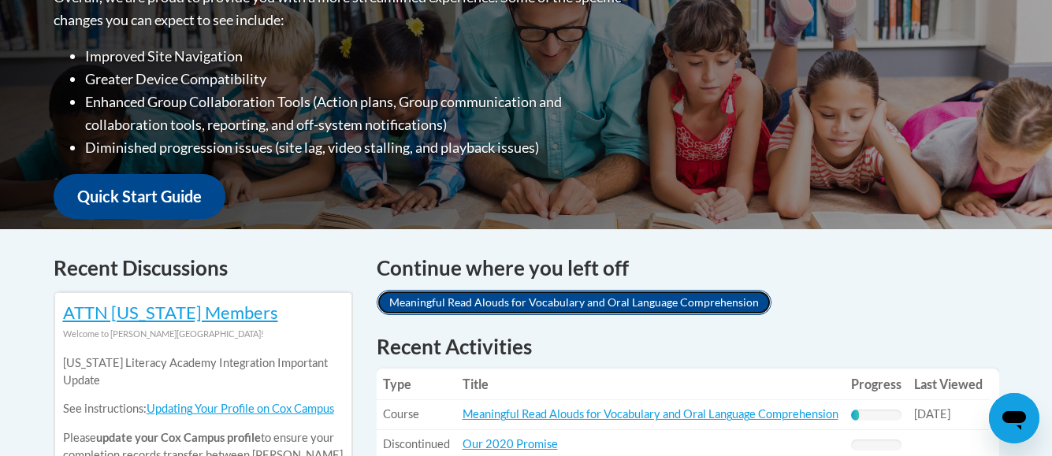
click at [555, 296] on link "Meaningful Read Alouds for Vocabulary and Oral Language Comprehension" at bounding box center [574, 302] width 395 height 25
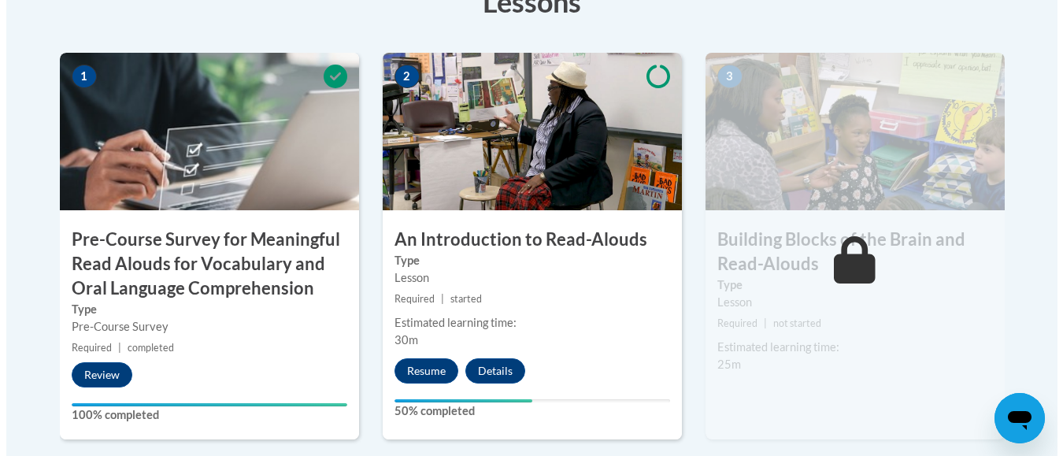
scroll to position [536, 0]
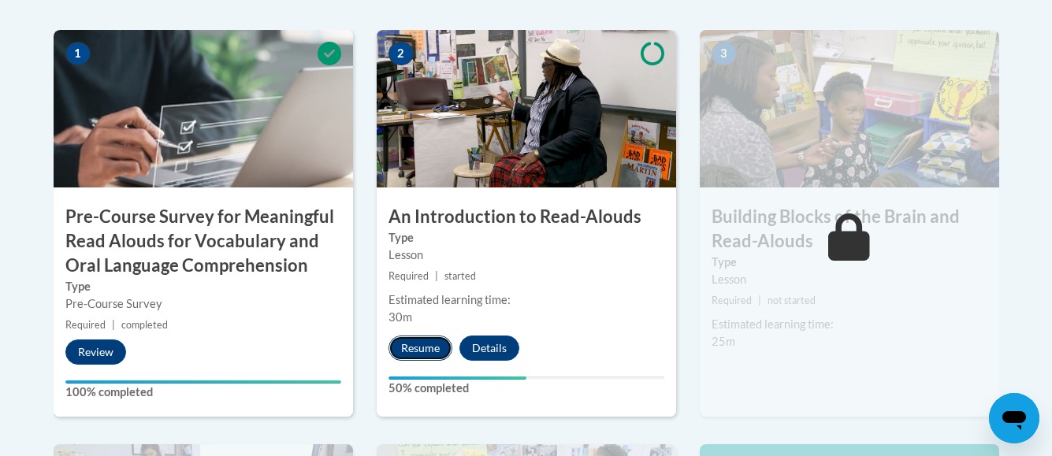
click at [423, 347] on button "Resume" at bounding box center [420, 348] width 64 height 25
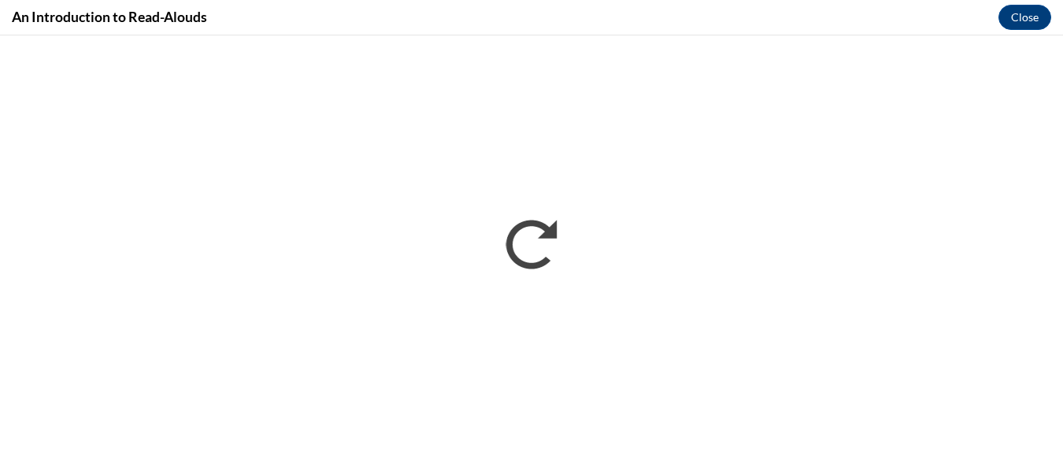
scroll to position [0, 0]
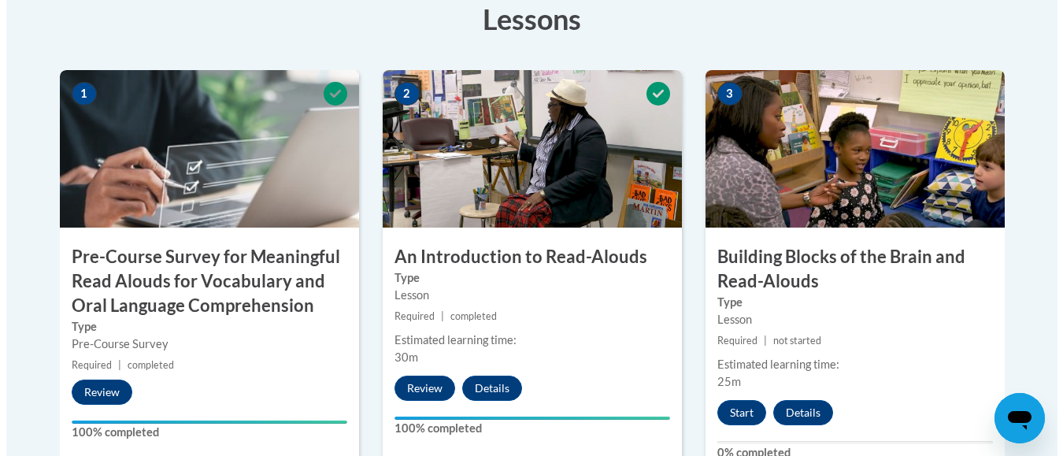
scroll to position [464, 0]
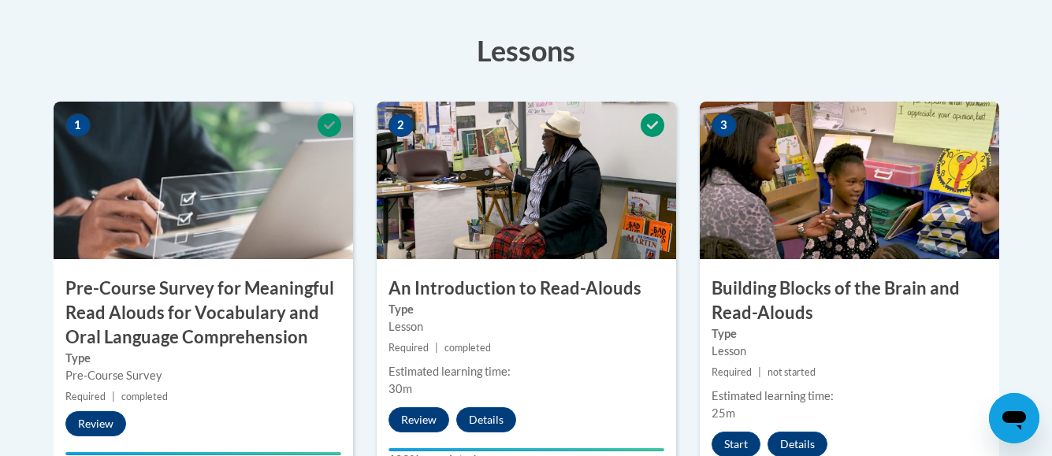
click at [881, 207] on img at bounding box center [848, 181] width 299 height 158
click at [726, 442] on button "Start" at bounding box center [735, 444] width 49 height 25
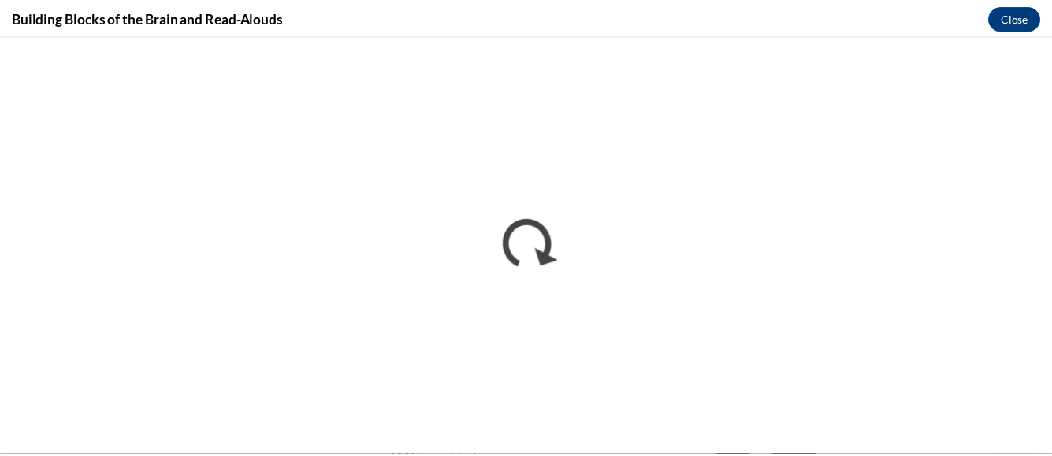
scroll to position [0, 0]
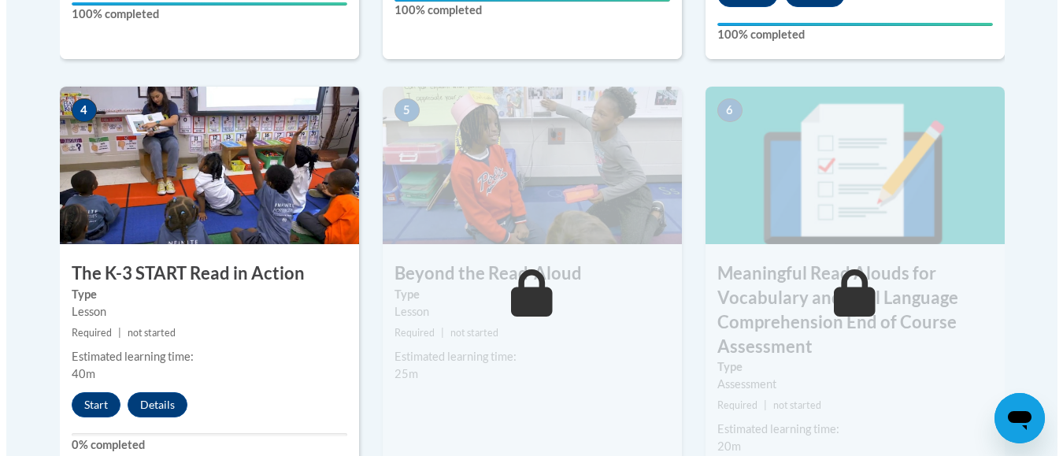
scroll to position [945, 0]
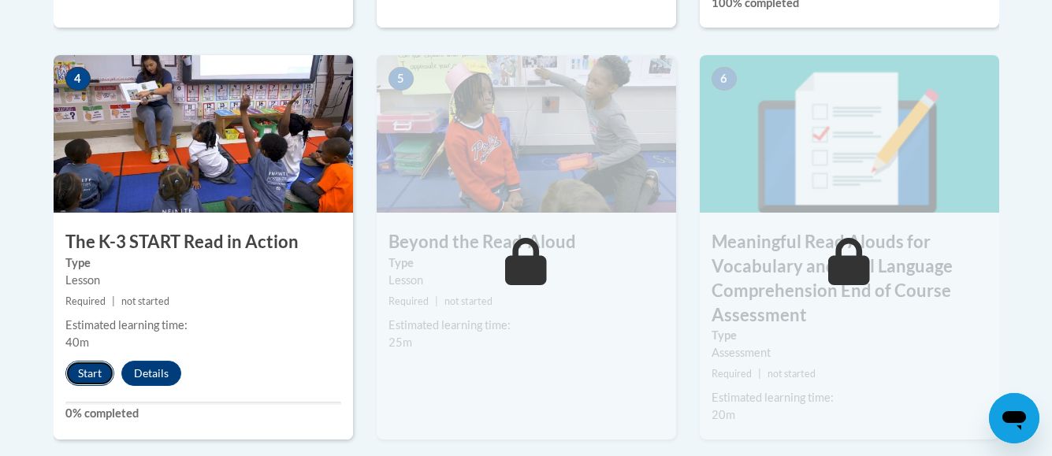
click at [80, 373] on button "Start" at bounding box center [89, 373] width 49 height 25
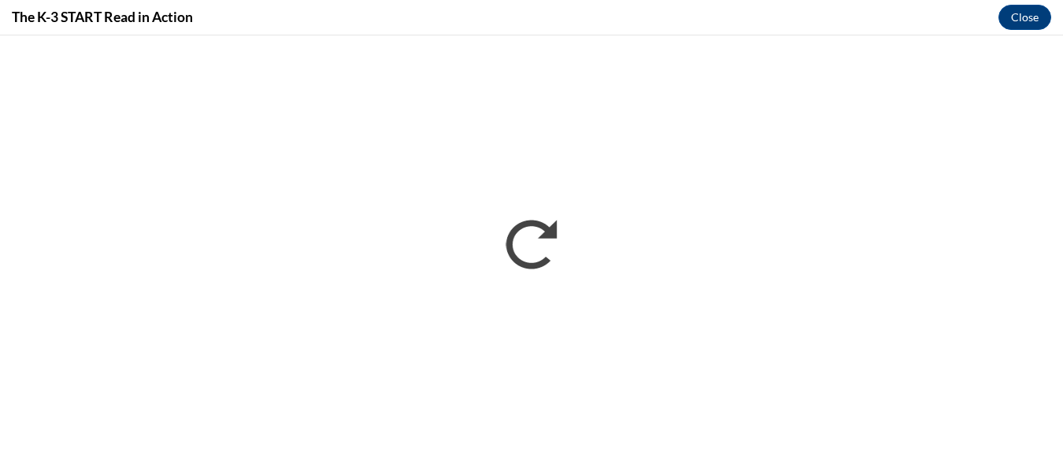
scroll to position [0, 0]
